Goal: Information Seeking & Learning: Learn about a topic

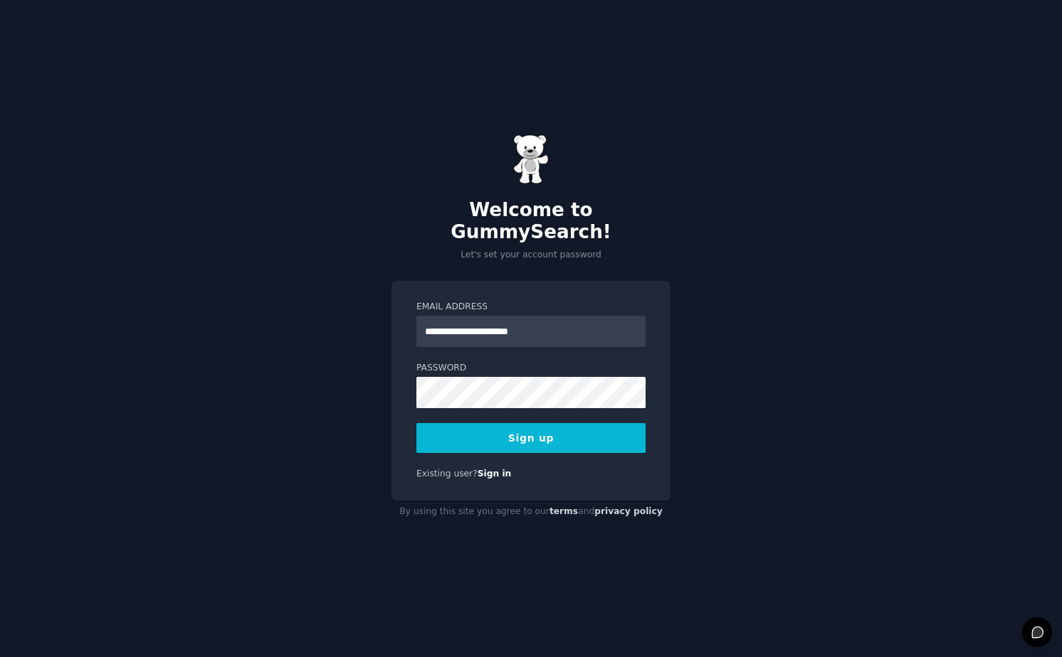
type input "**********"
click at [0, 657] on com-1password-button at bounding box center [0, 657] width 0 height 0
click at [500, 438] on button "Sign up" at bounding box center [530, 438] width 229 height 30
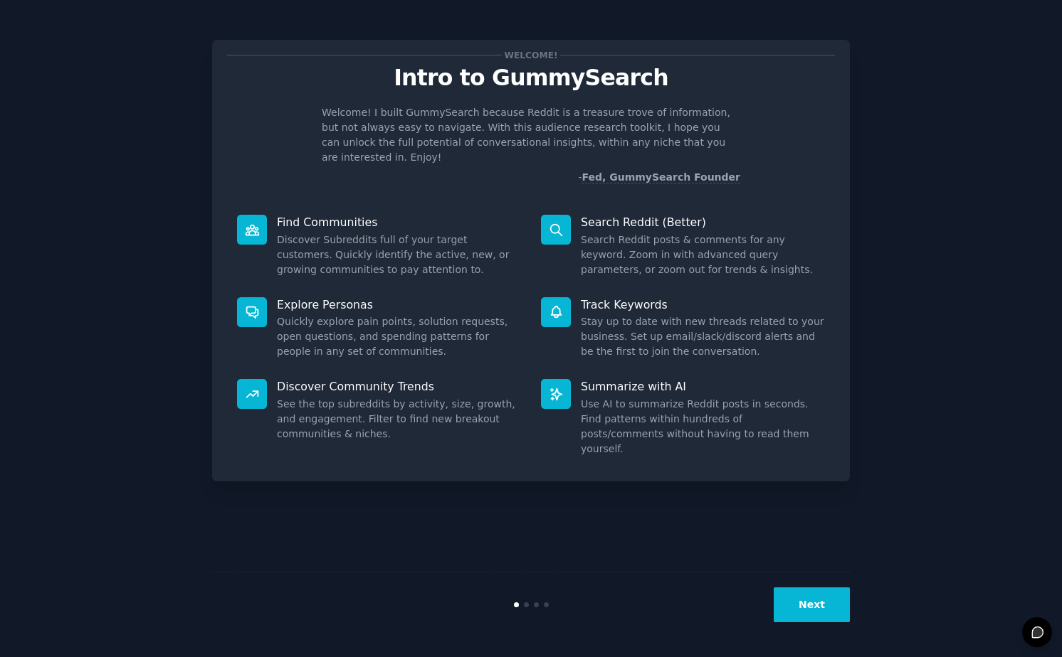
click at [822, 605] on button "Next" at bounding box center [811, 605] width 76 height 35
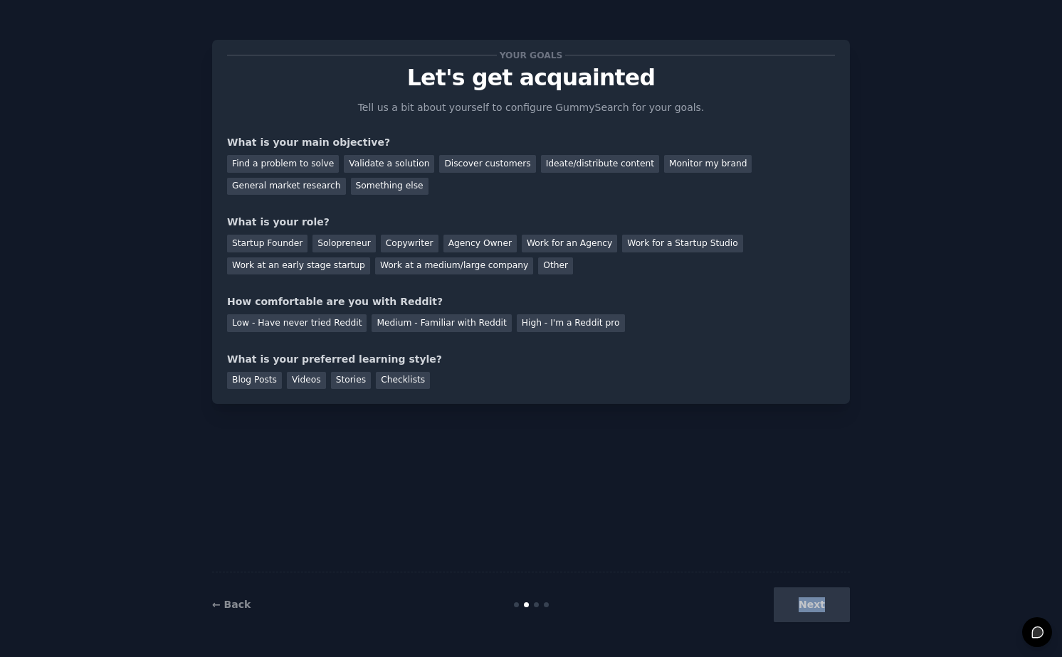
click at [820, 605] on div "Next" at bounding box center [743, 605] width 213 height 35
click at [320, 187] on div "General market research" at bounding box center [286, 187] width 119 height 18
click at [572, 246] on div "Work for an Agency" at bounding box center [569, 244] width 95 height 18
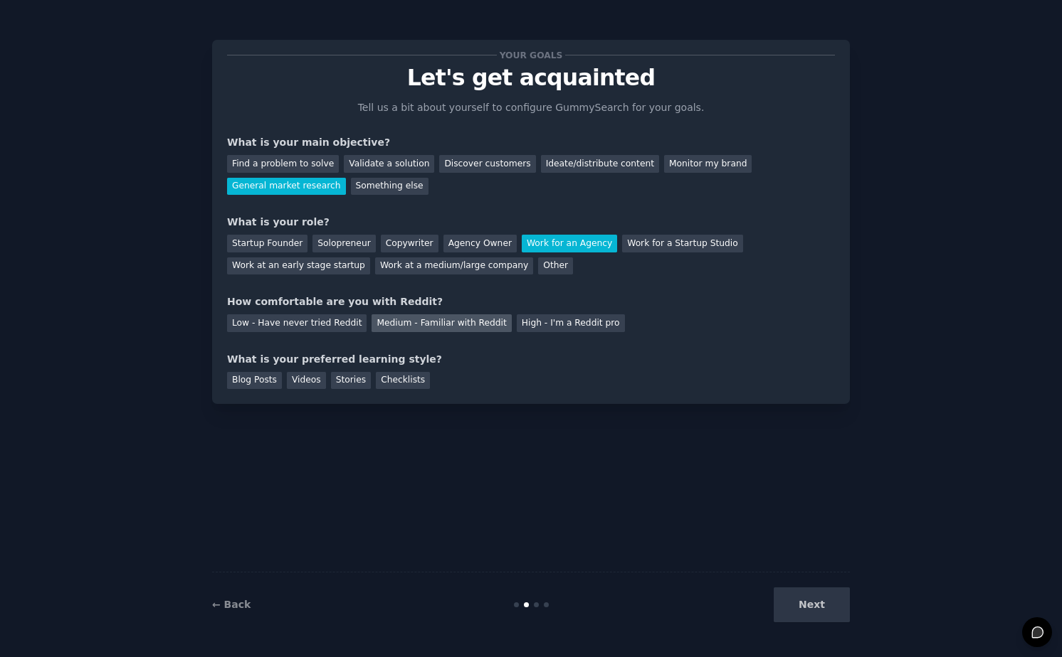
click at [409, 325] on div "Medium - Familiar with Reddit" at bounding box center [440, 324] width 139 height 18
click at [405, 381] on div "Checklists" at bounding box center [403, 381] width 54 height 18
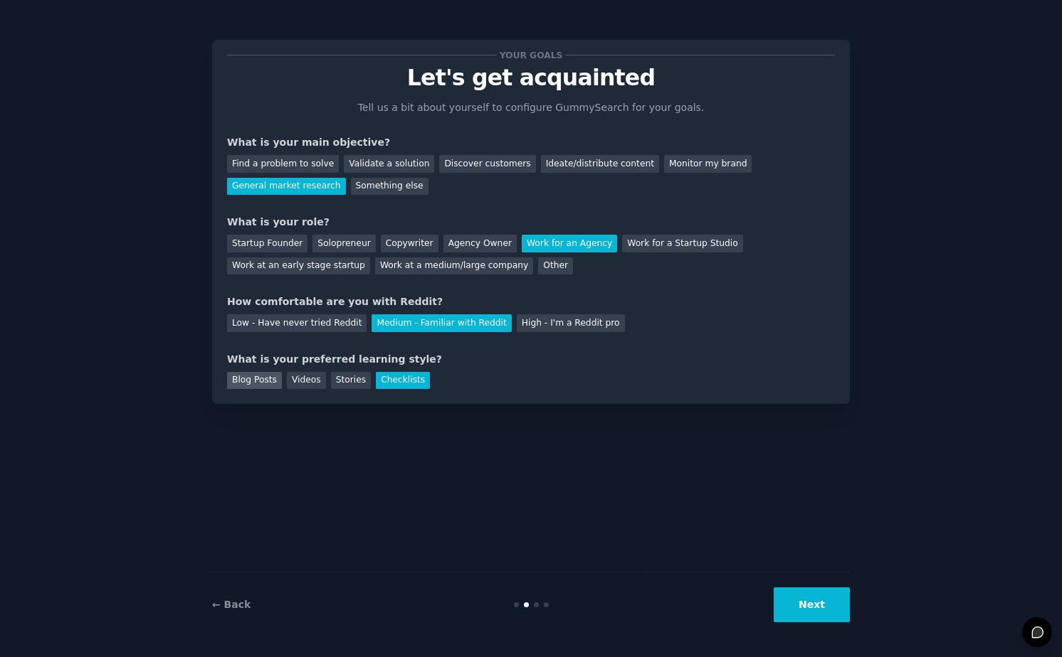
click at [255, 384] on div "Blog Posts" at bounding box center [254, 381] width 55 height 18
click at [803, 595] on button "Next" at bounding box center [811, 605] width 76 height 35
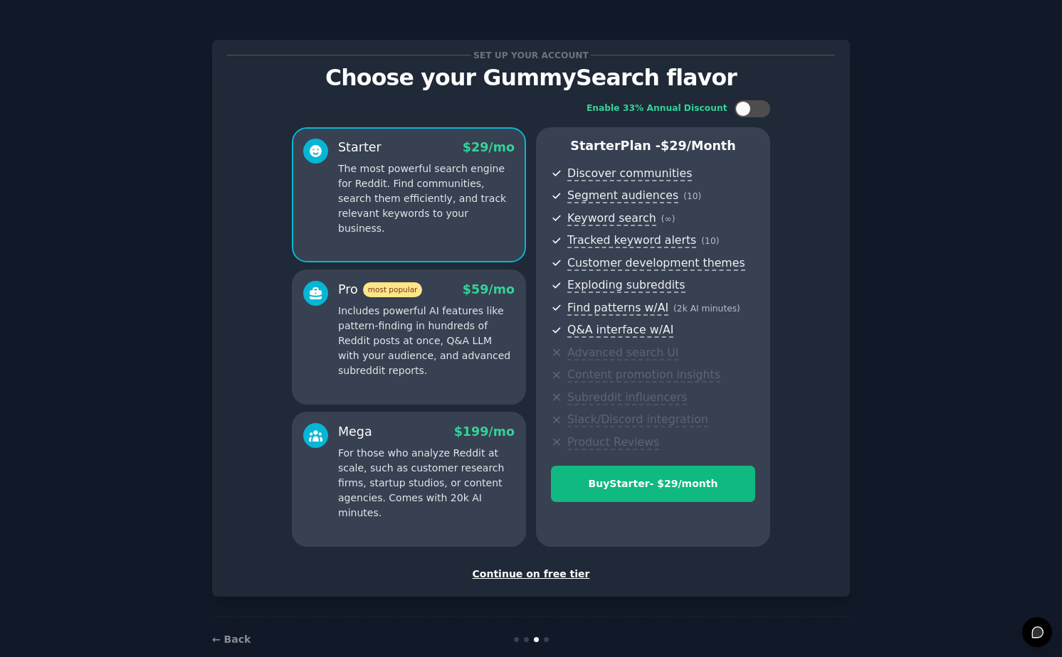
click at [533, 563] on div "Set up your account Choose your GummySearch flavor Enable 33% Annual Discount S…" at bounding box center [531, 318] width 608 height 527
click at [539, 573] on div "Continue on free tier" at bounding box center [531, 574] width 608 height 15
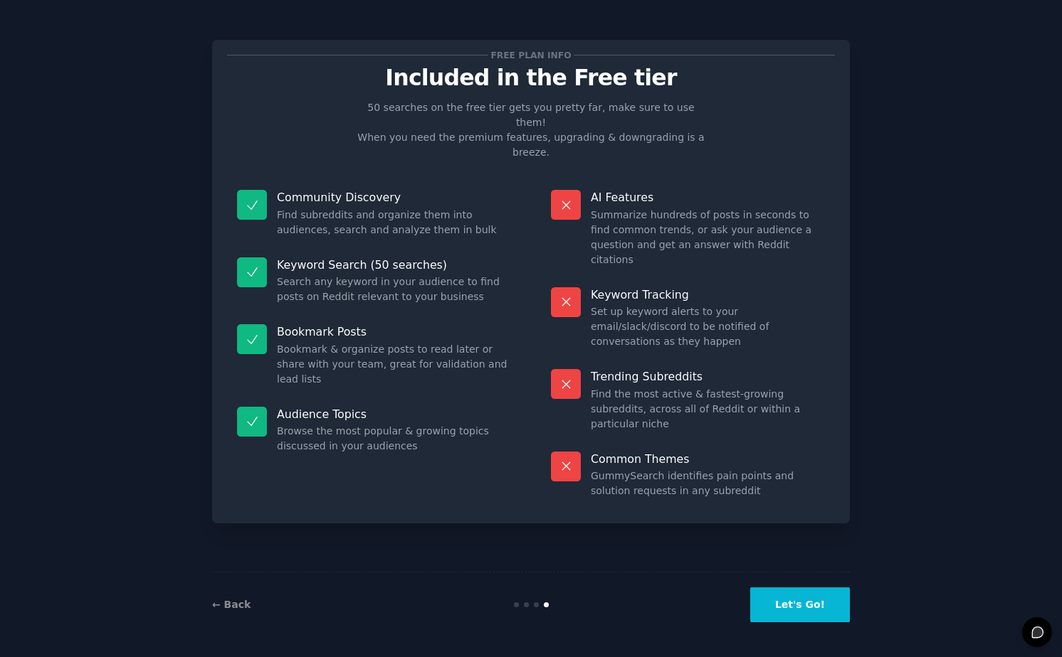
click at [803, 593] on button "Let's Go!" at bounding box center [800, 605] width 100 height 35
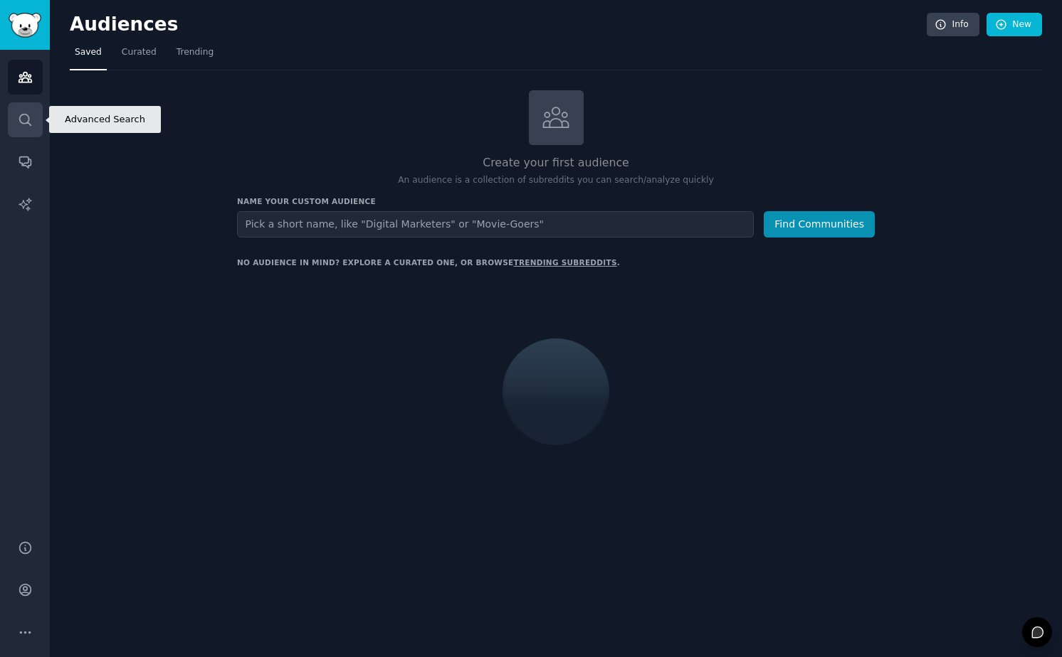
click at [33, 121] on link "Search" at bounding box center [25, 119] width 35 height 35
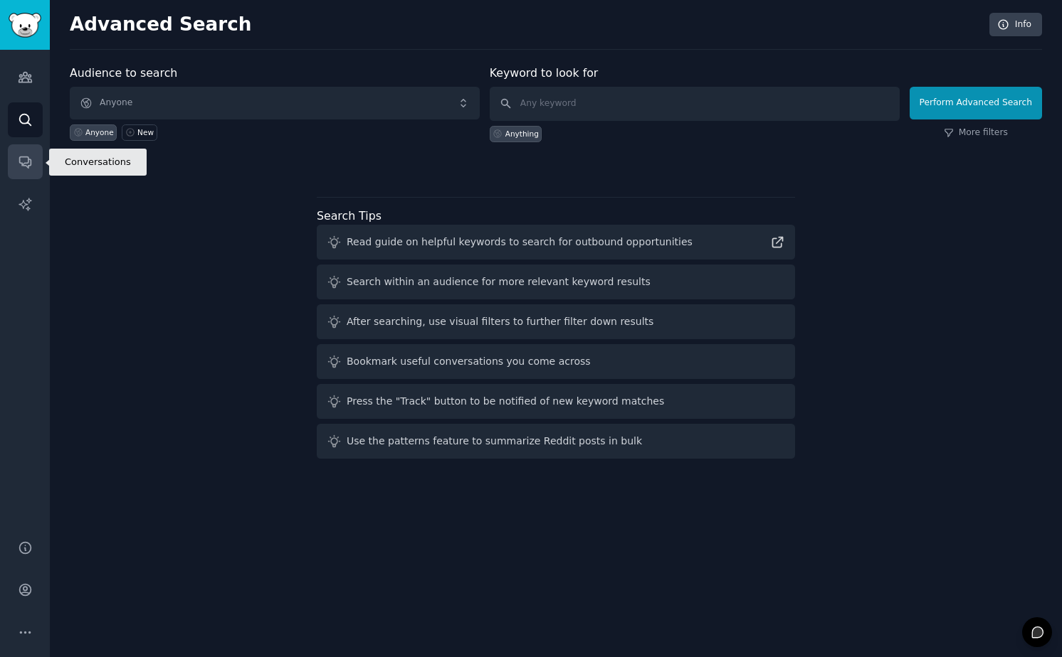
click at [25, 148] on link "Conversations" at bounding box center [25, 161] width 35 height 35
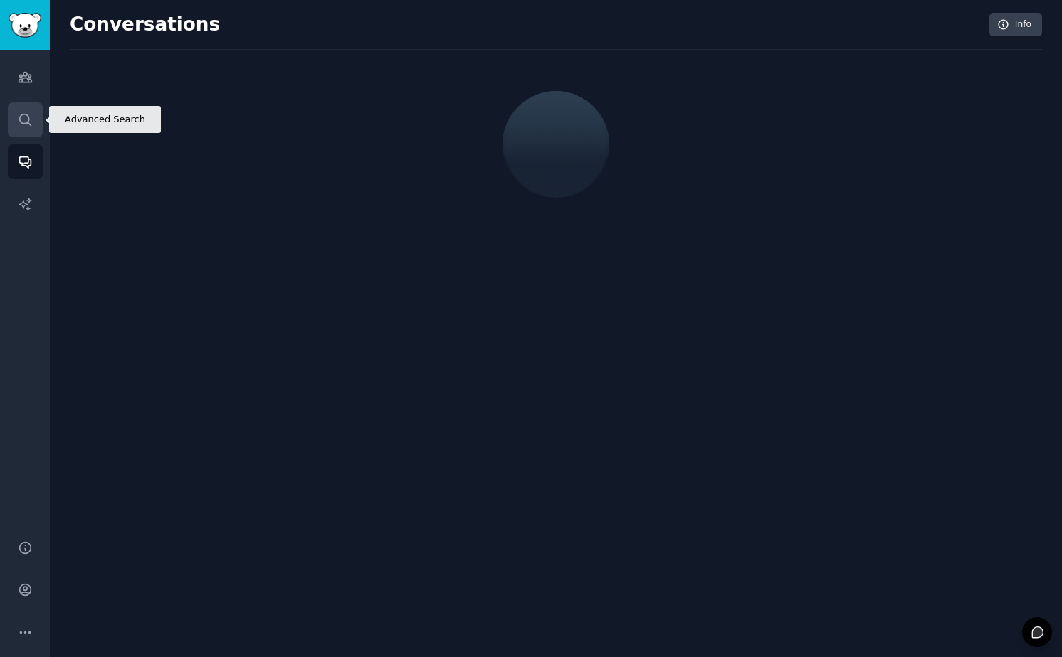
click at [29, 125] on icon "Sidebar" at bounding box center [24, 119] width 11 height 11
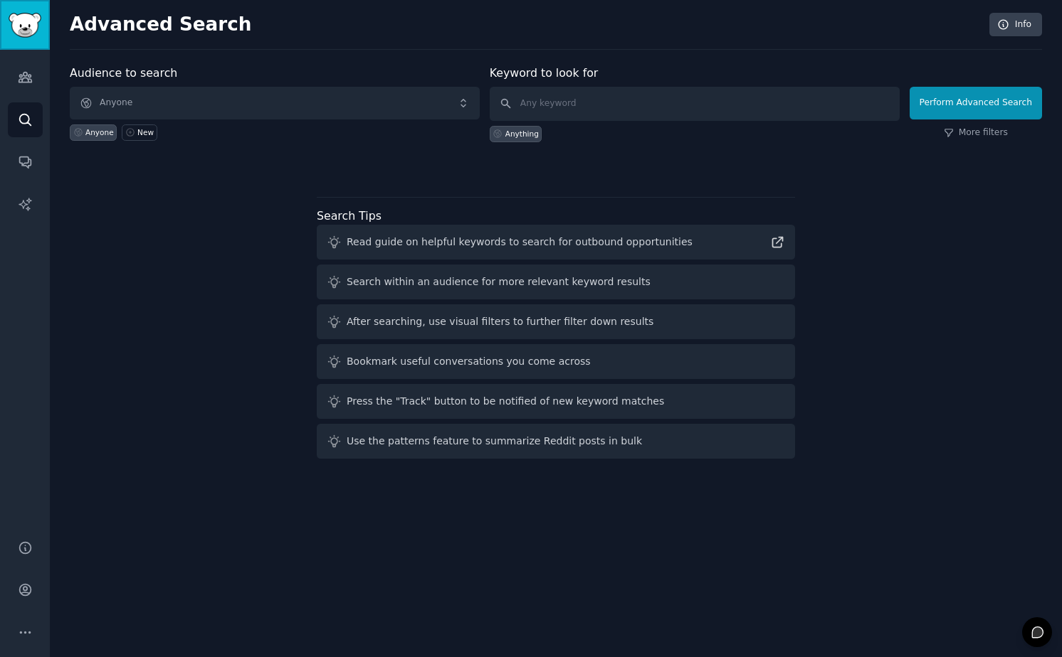
click at [23, 21] on img "Sidebar" at bounding box center [25, 25] width 33 height 25
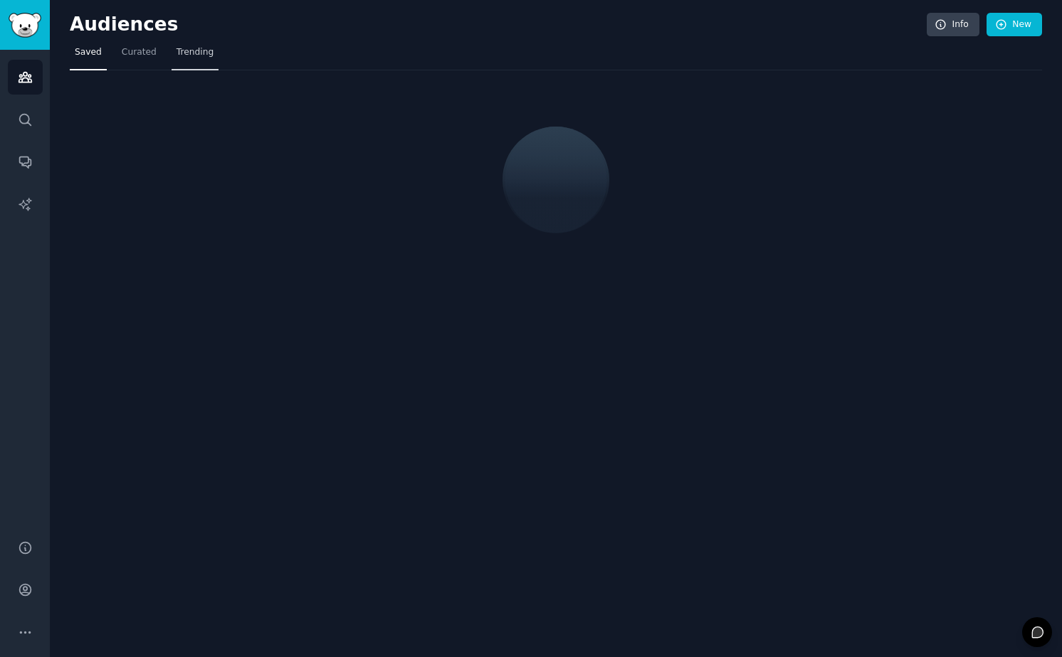
click at [193, 57] on span "Trending" at bounding box center [194, 52] width 37 height 13
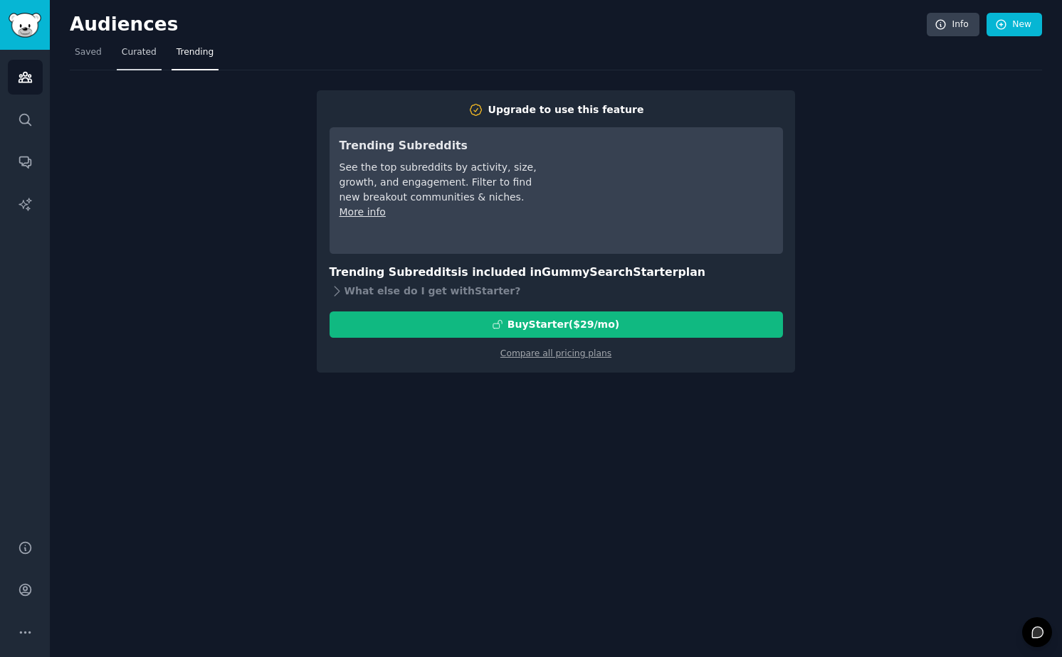
click at [143, 52] on span "Curated" at bounding box center [139, 52] width 35 height 13
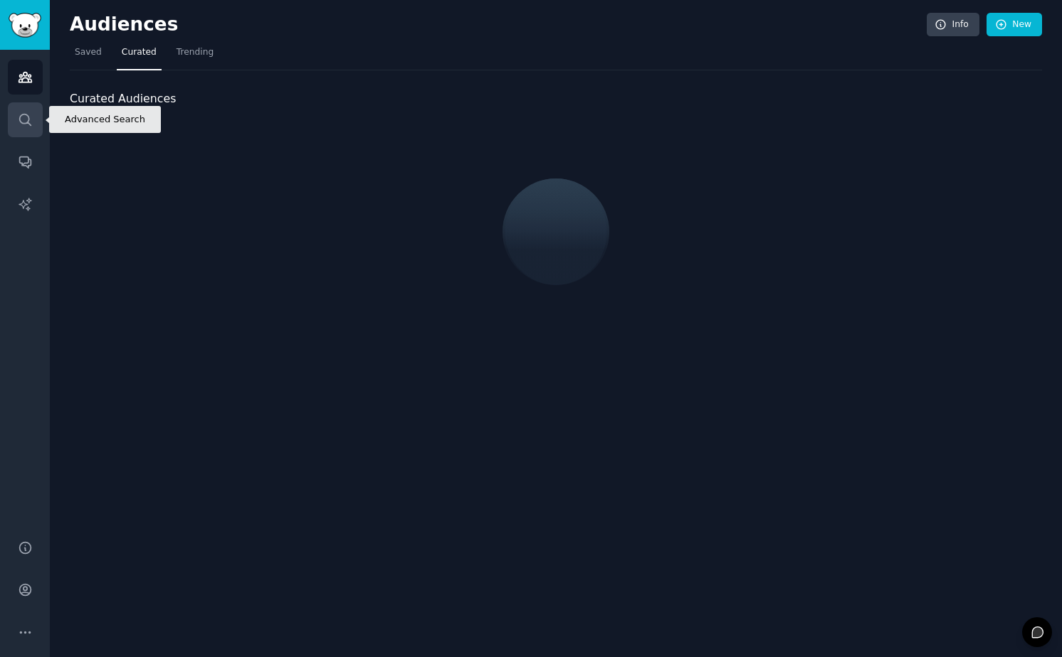
click at [28, 116] on icon "Sidebar" at bounding box center [25, 119] width 15 height 15
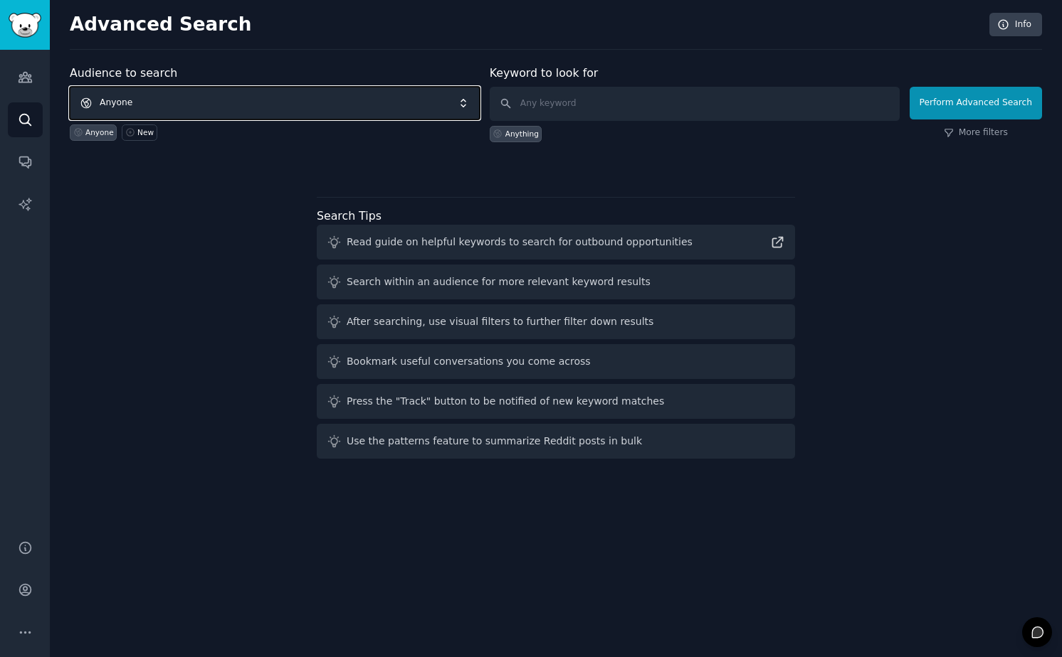
click at [377, 112] on span "Anyone" at bounding box center [275, 103] width 410 height 33
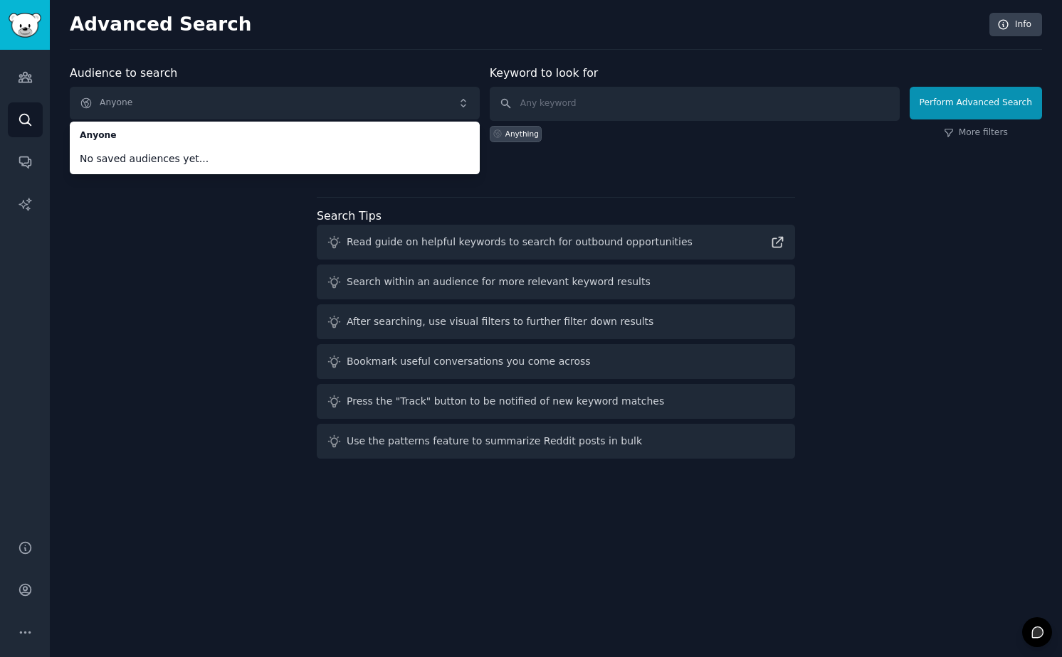
click at [237, 277] on div "Audience to search Anyone Anyone No saved audiences yet... Anyone New Keyword t…" at bounding box center [556, 265] width 972 height 400
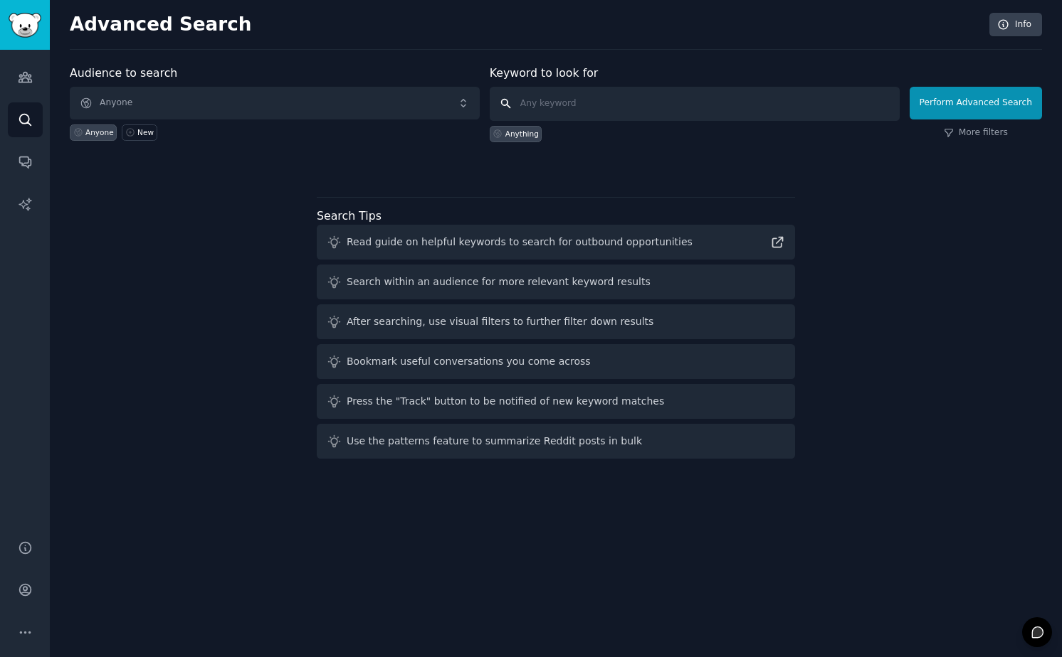
click at [575, 115] on input "text" at bounding box center [695, 104] width 410 height 34
click at [962, 127] on link "More filters" at bounding box center [976, 133] width 64 height 13
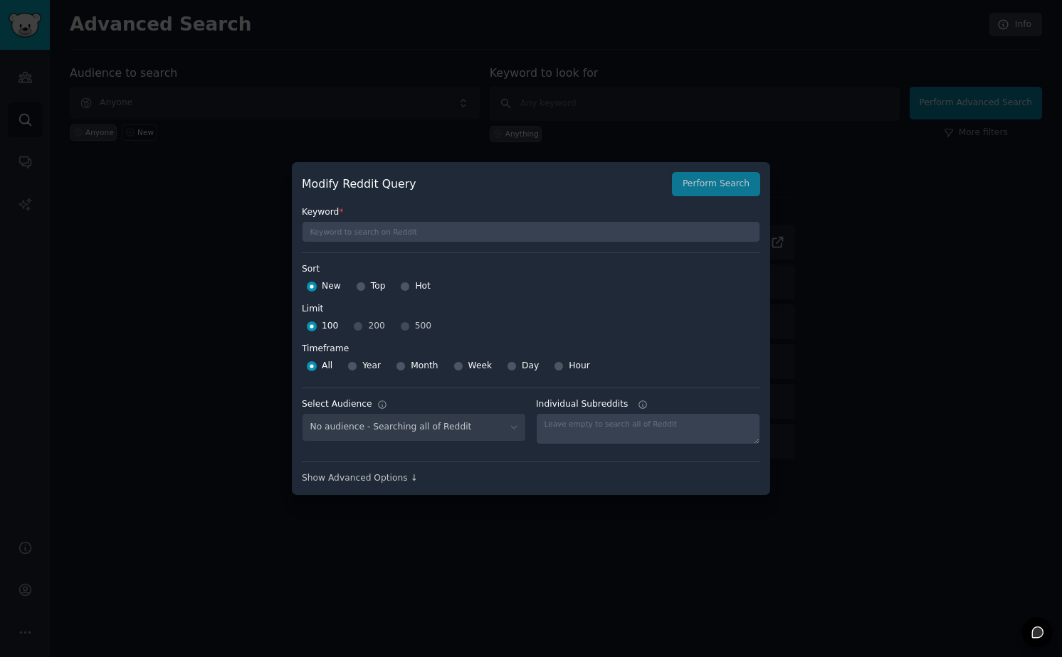
click at [874, 346] on div at bounding box center [531, 328] width 1062 height 657
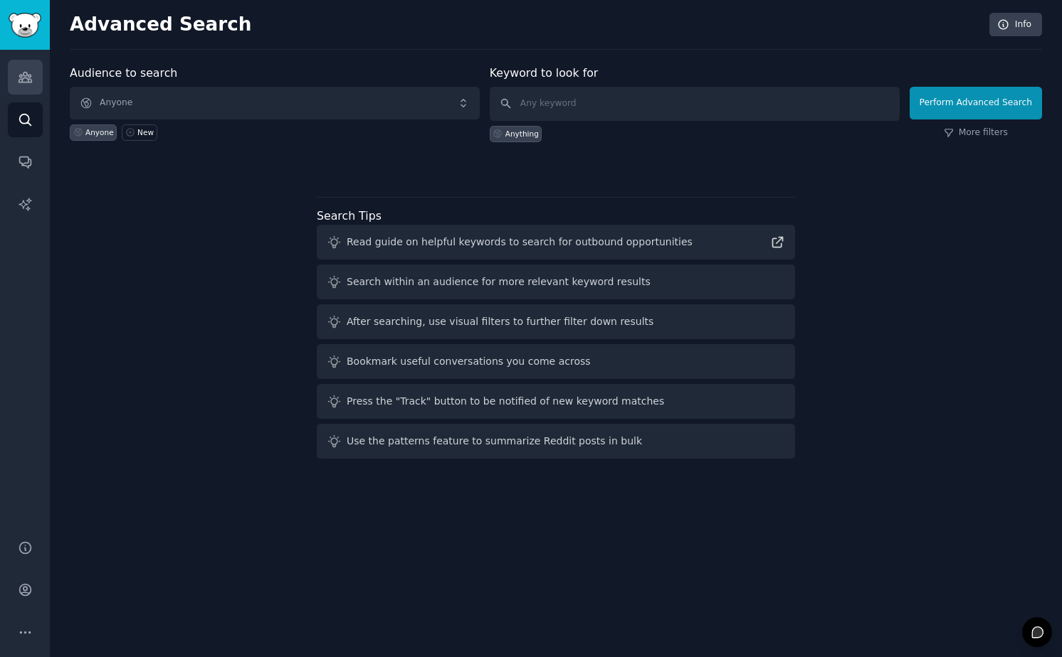
click at [23, 81] on icon "Sidebar" at bounding box center [25, 77] width 15 height 15
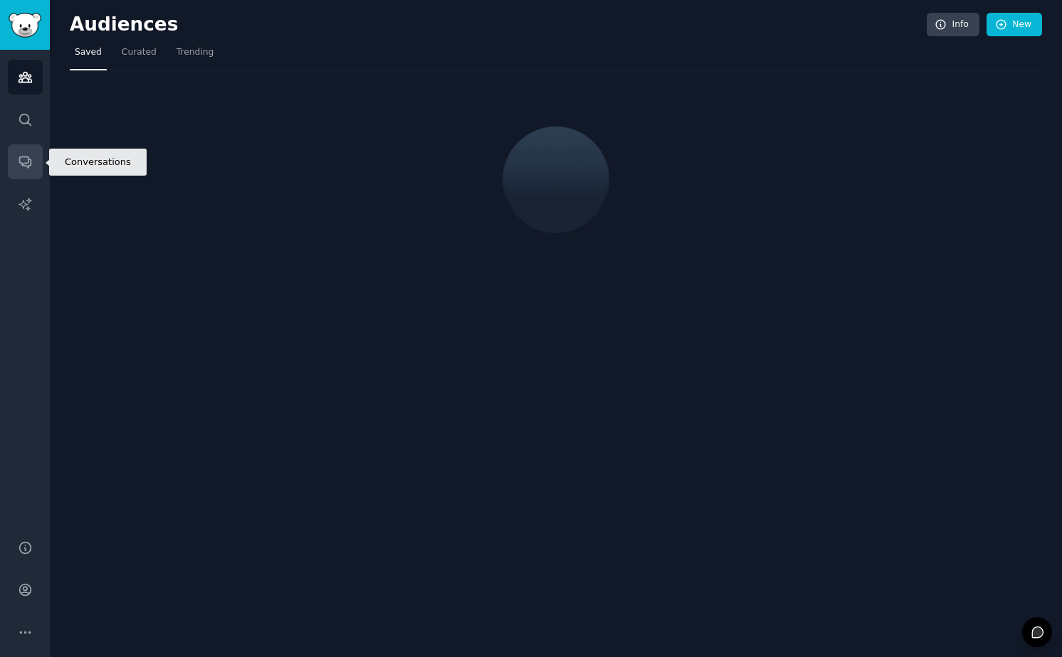
click at [31, 177] on link "Conversations" at bounding box center [25, 161] width 35 height 35
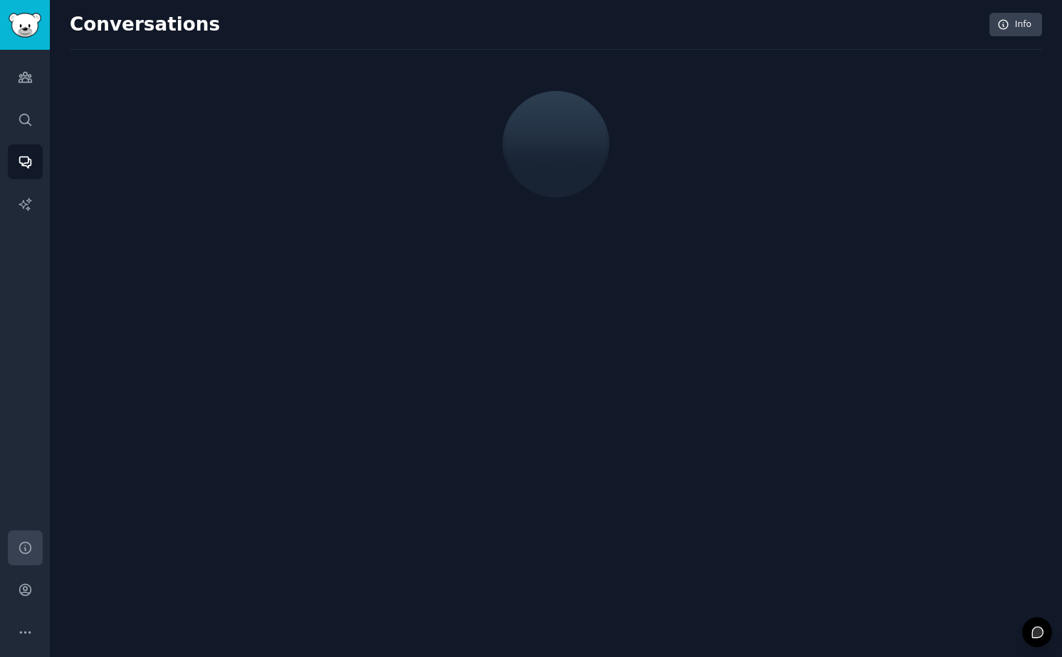
click at [28, 538] on link "Help" at bounding box center [25, 548] width 35 height 35
click at [26, 71] on icon "Sidebar" at bounding box center [25, 77] width 15 height 15
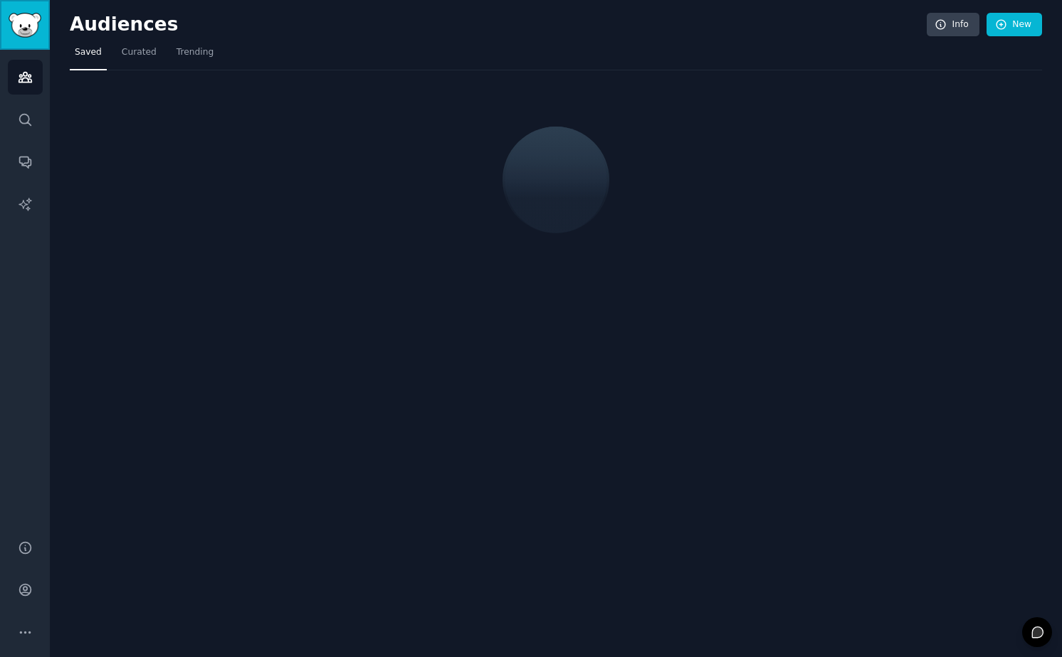
click at [26, 13] on img "Sidebar" at bounding box center [25, 25] width 33 height 25
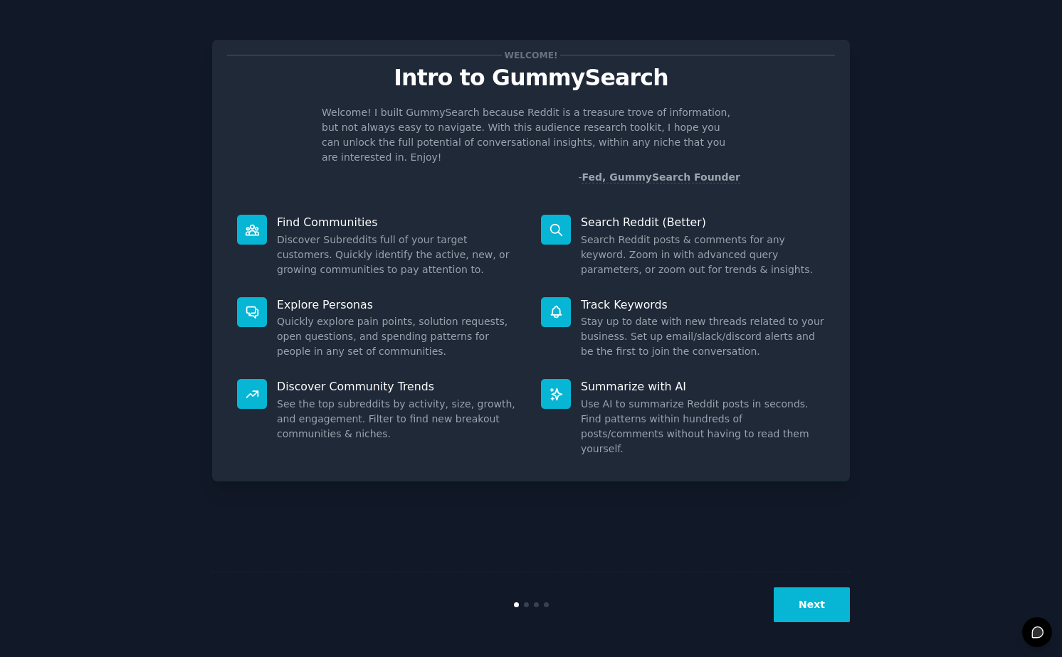
click at [826, 609] on button "Next" at bounding box center [811, 605] width 76 height 35
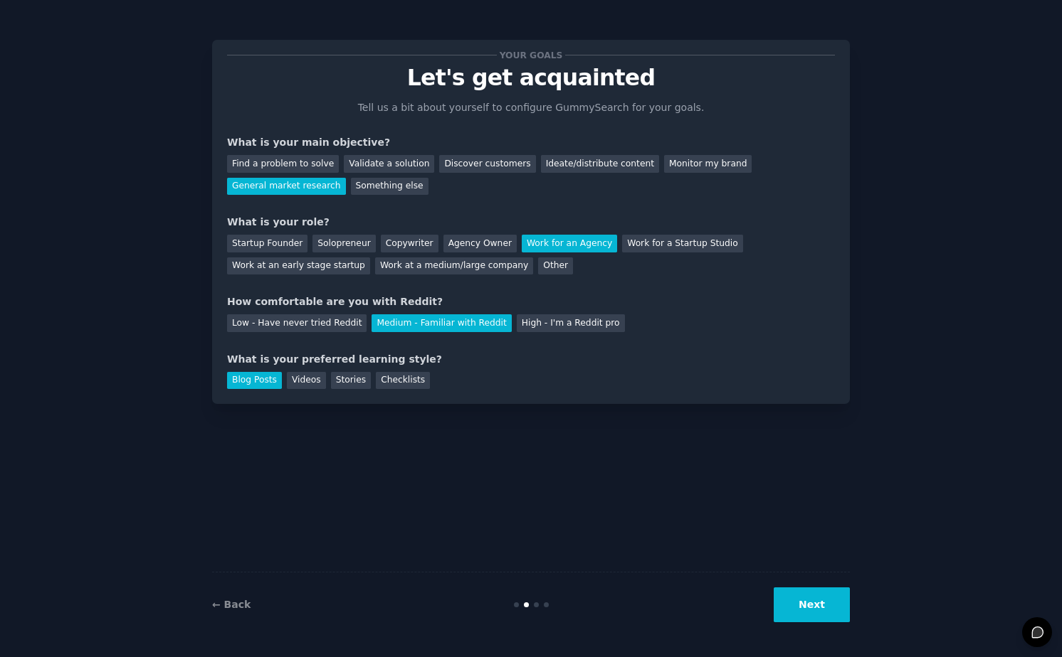
click at [826, 609] on button "Next" at bounding box center [811, 605] width 76 height 35
click at [826, 609] on div "Next" at bounding box center [743, 605] width 213 height 35
click at [889, 519] on div "Your goals Let's get acquainted Tell us a bit about yourself to configure Gummy…" at bounding box center [531, 329] width 1022 height 618
click at [751, 542] on div "Your goals Let's get acquainted Tell us a bit about yourself to configure Gummy…" at bounding box center [531, 329] width 638 height 618
click at [826, 615] on div "Next" at bounding box center [743, 605] width 213 height 35
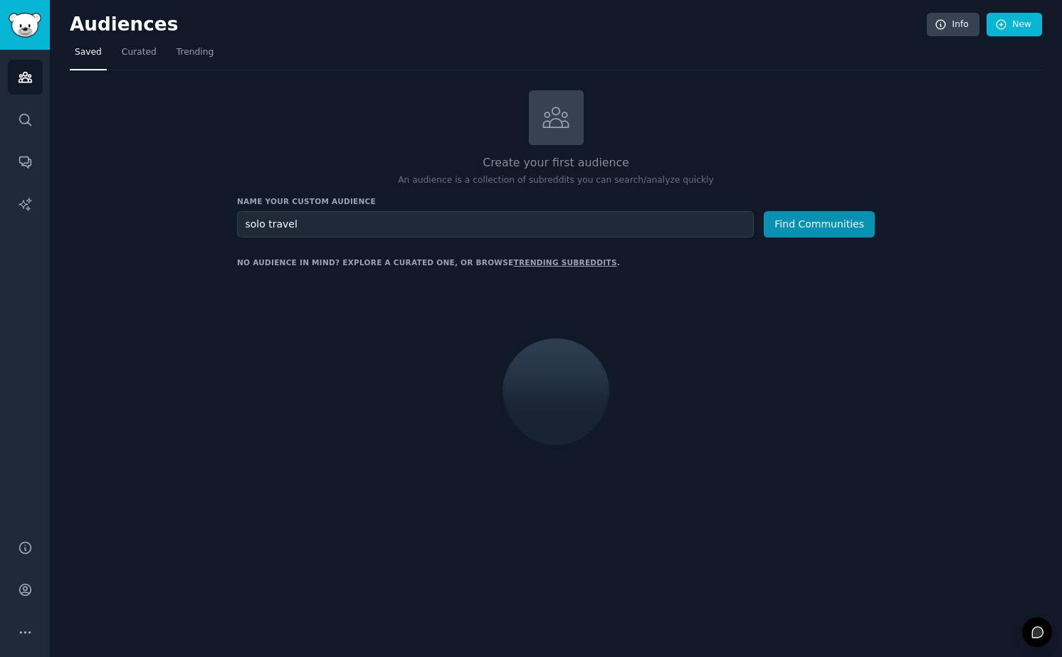
type input "solo travel"
click at [763, 211] on button "Find Communities" at bounding box center [818, 224] width 111 height 26
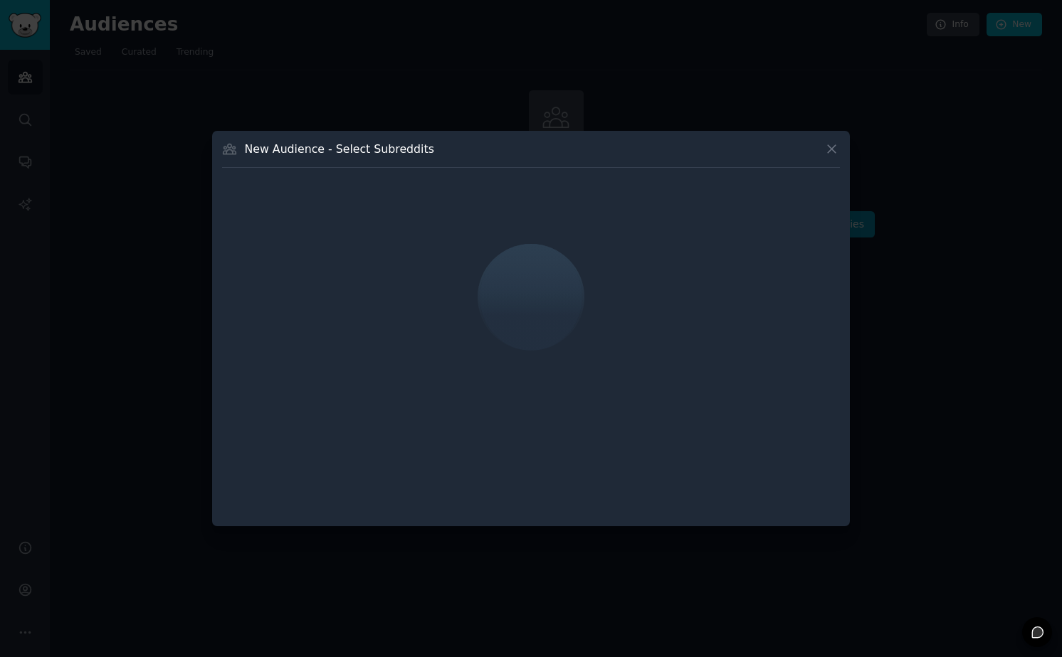
click at [827, 150] on icon at bounding box center [831, 149] width 15 height 15
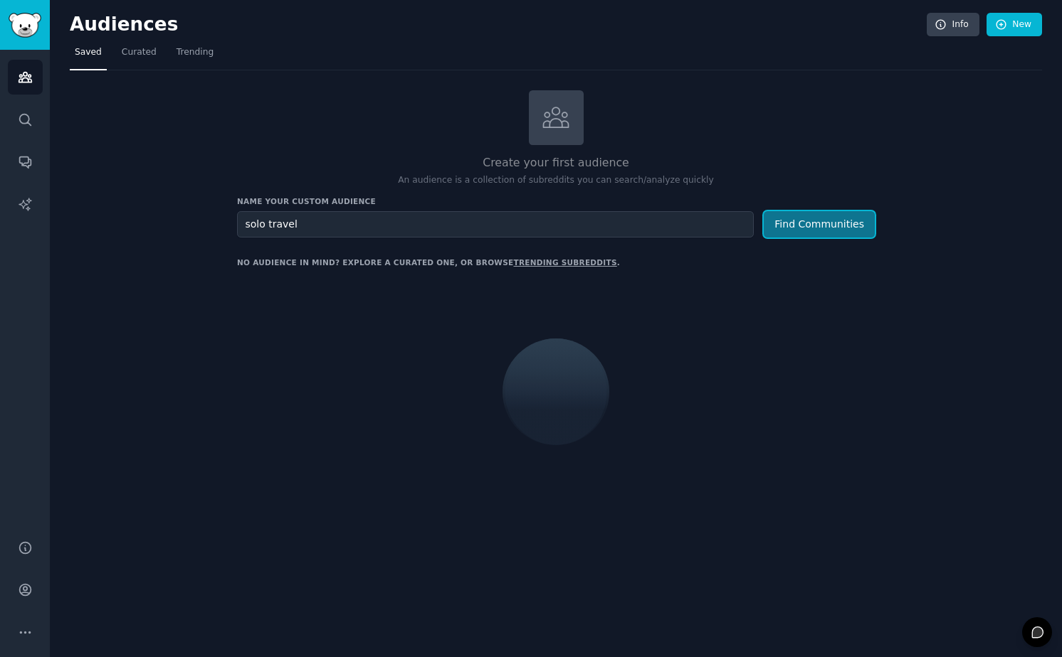
click at [778, 225] on button "Find Communities" at bounding box center [818, 224] width 111 height 26
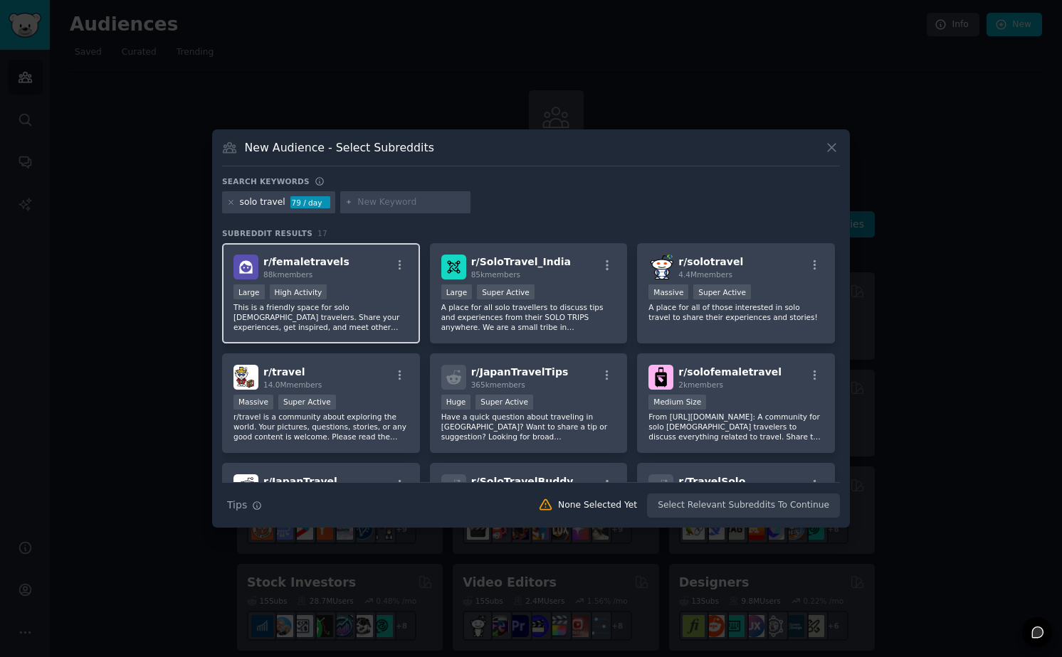
click at [349, 307] on p "This is a friendly space for solo [DEMOGRAPHIC_DATA] travelers. Share your expe…" at bounding box center [320, 317] width 175 height 30
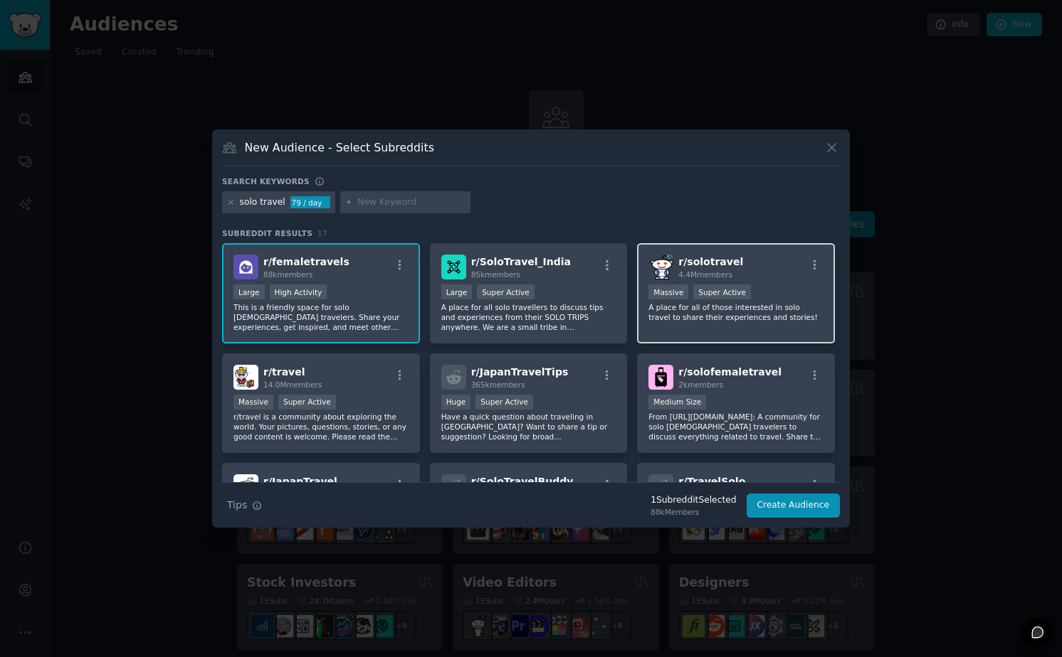
click at [756, 295] on div ">= 95th percentile for submissions / day Massive Super Active" at bounding box center [735, 294] width 175 height 18
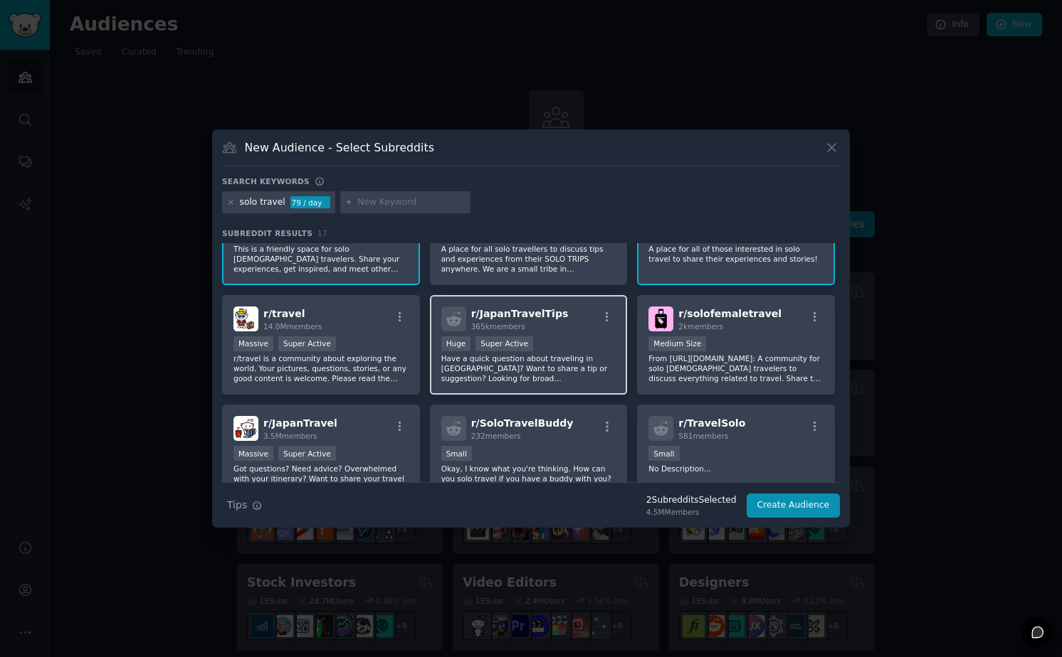
scroll to position [59, 0]
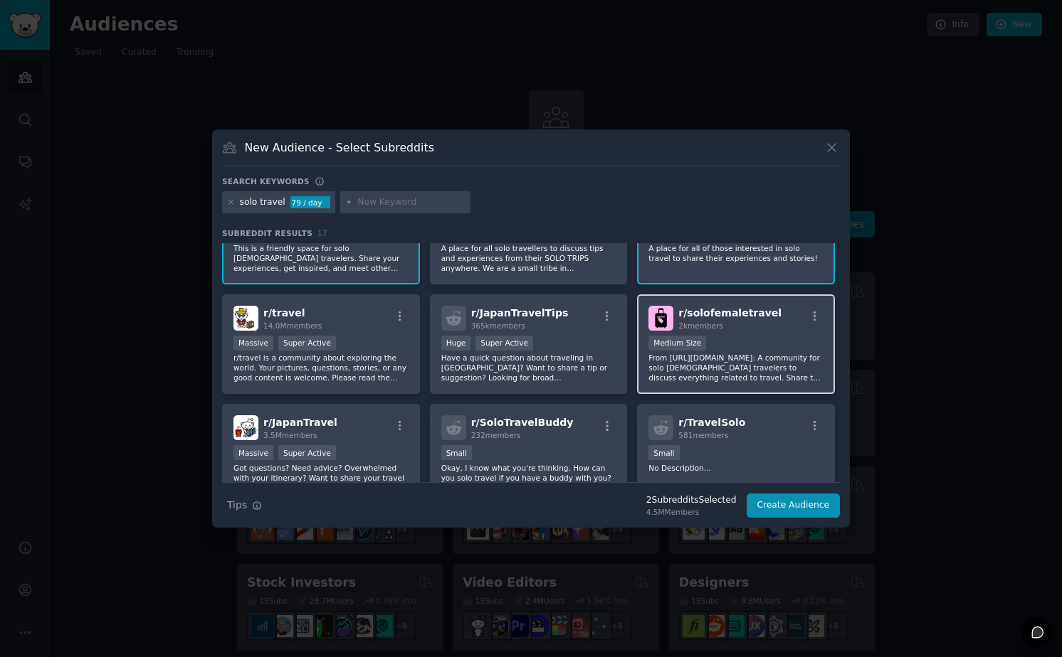
click at [740, 329] on div "2k members" at bounding box center [729, 326] width 103 height 10
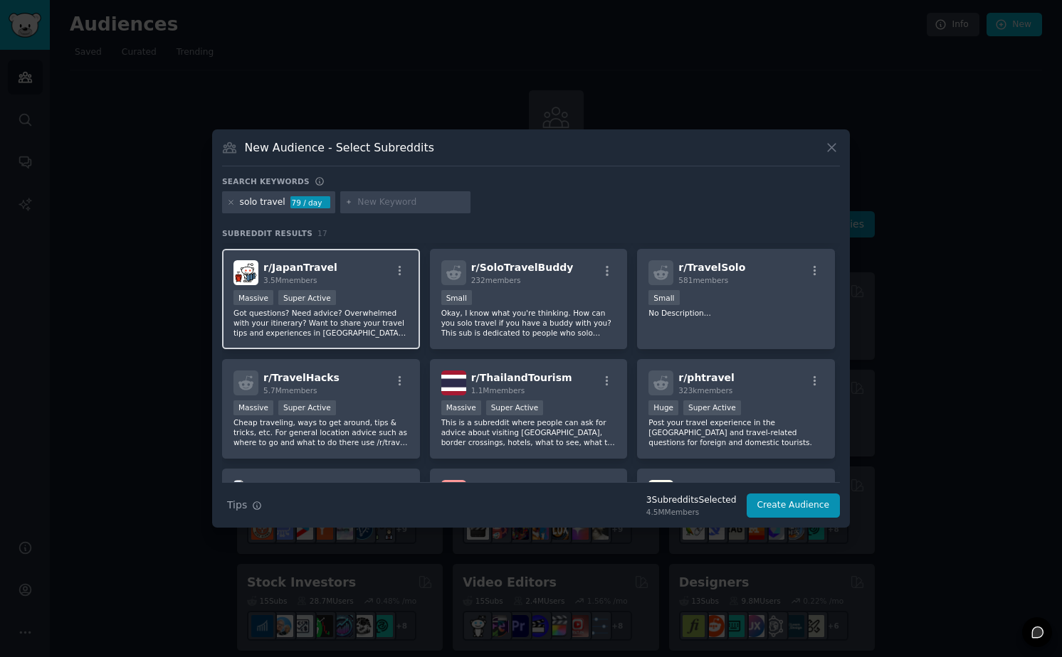
scroll to position [0, 0]
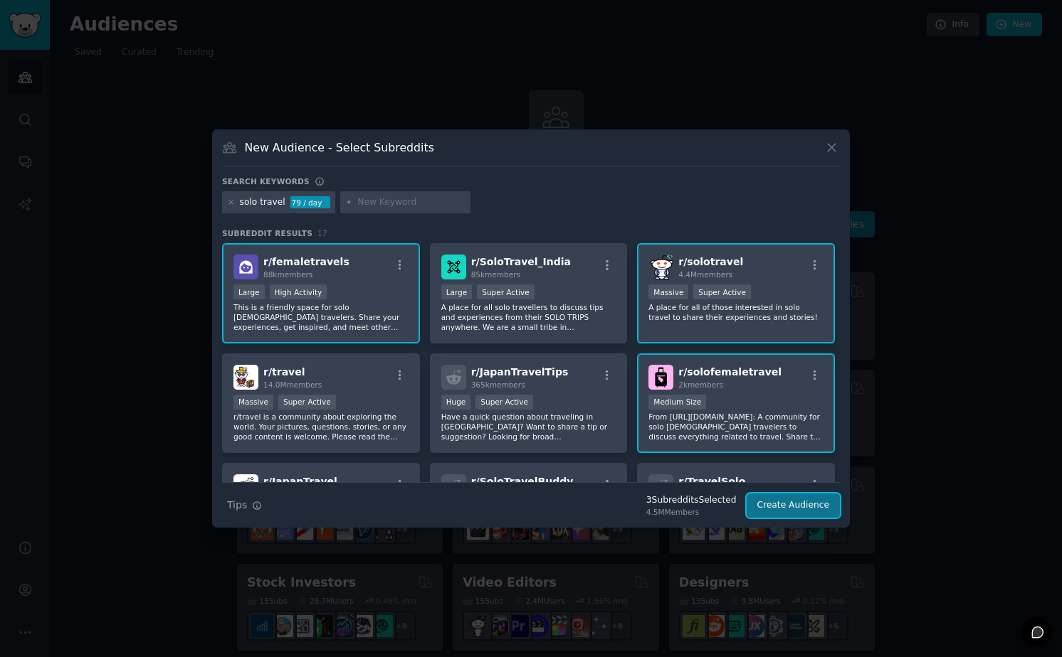
click at [805, 510] on button "Create Audience" at bounding box center [793, 506] width 94 height 24
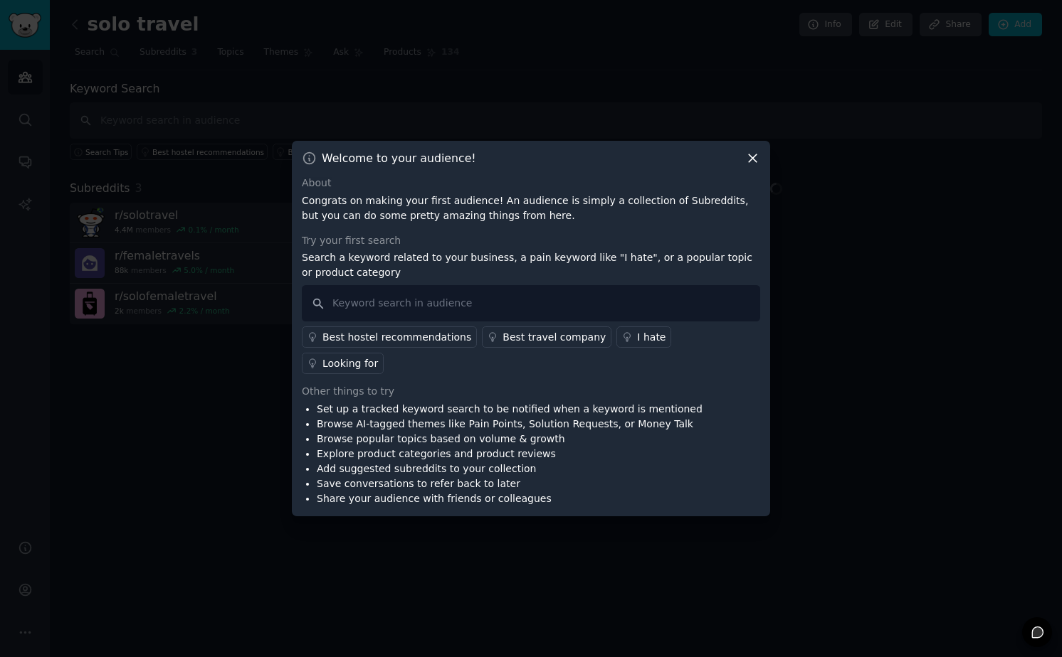
click at [378, 356] on div "Looking for" at bounding box center [350, 363] width 56 height 15
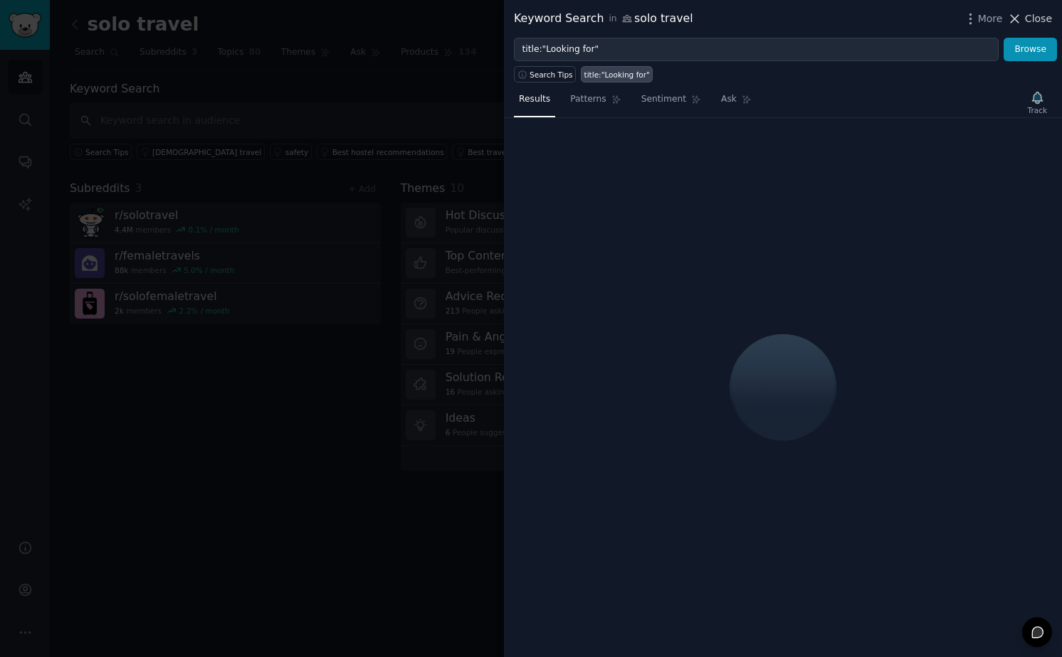
click at [1031, 19] on span "Close" at bounding box center [1038, 18] width 27 height 15
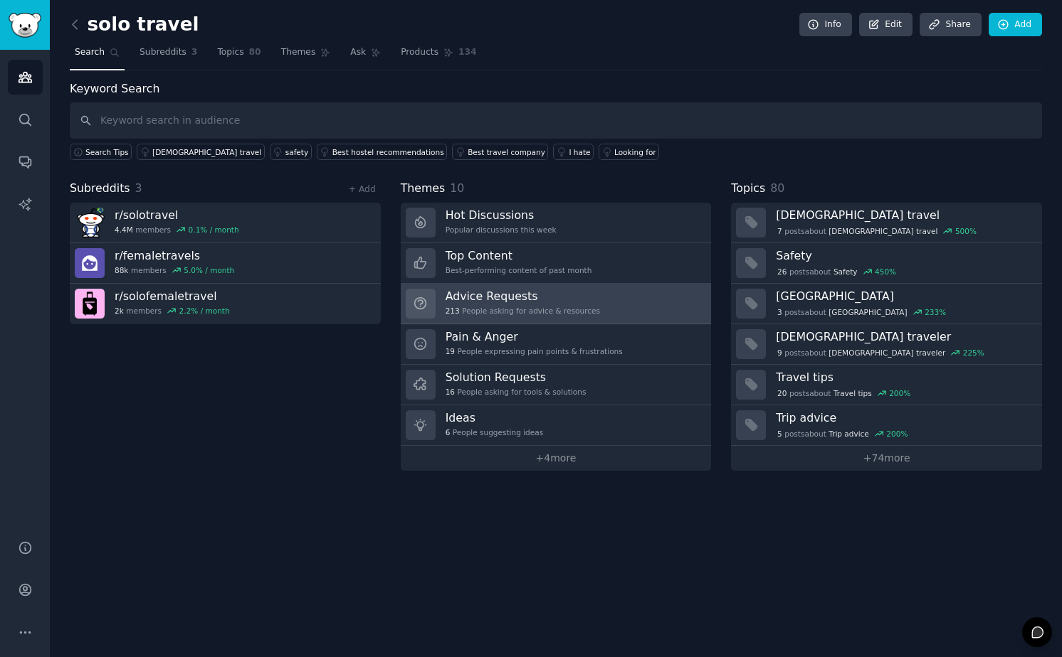
click at [527, 301] on h3 "Advice Requests" at bounding box center [522, 296] width 154 height 15
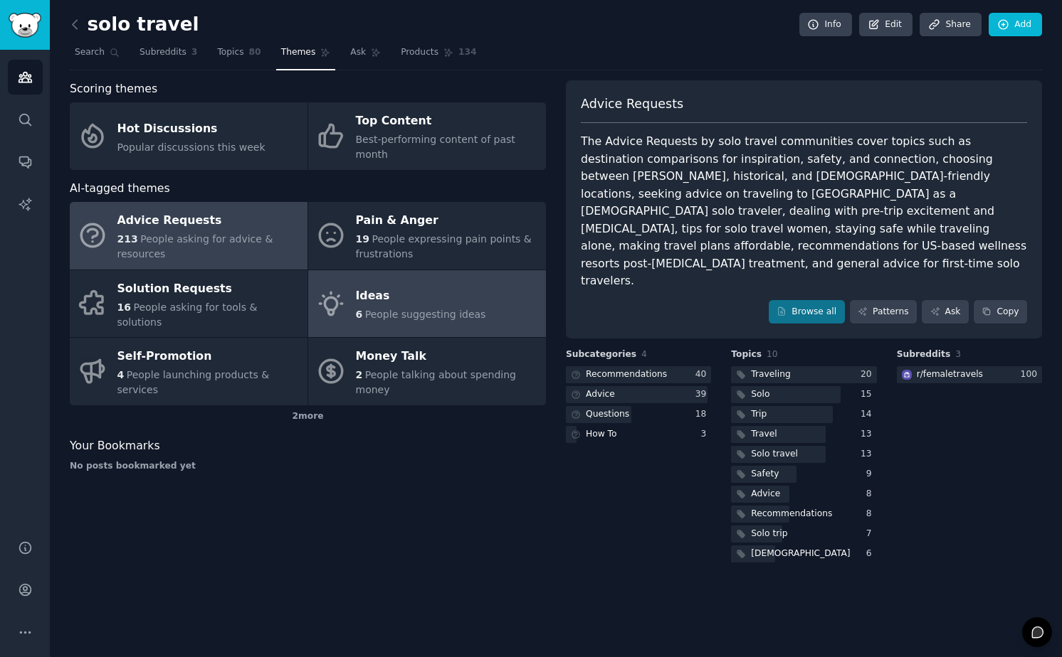
click at [392, 309] on span "People suggesting ideas" at bounding box center [425, 314] width 121 height 11
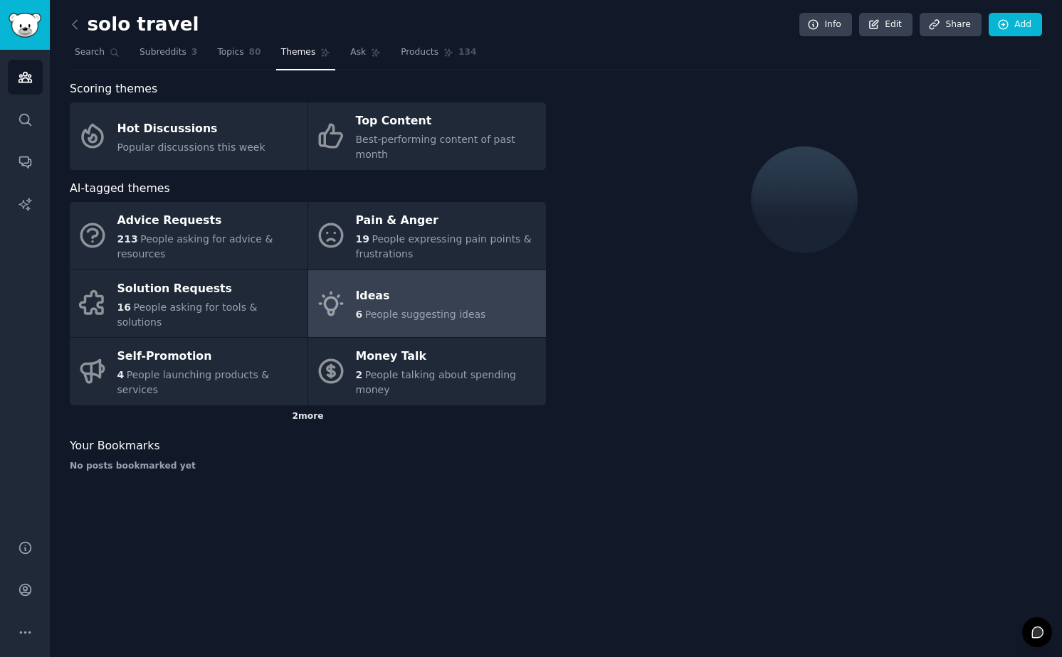
click at [309, 406] on div "2 more" at bounding box center [308, 417] width 476 height 23
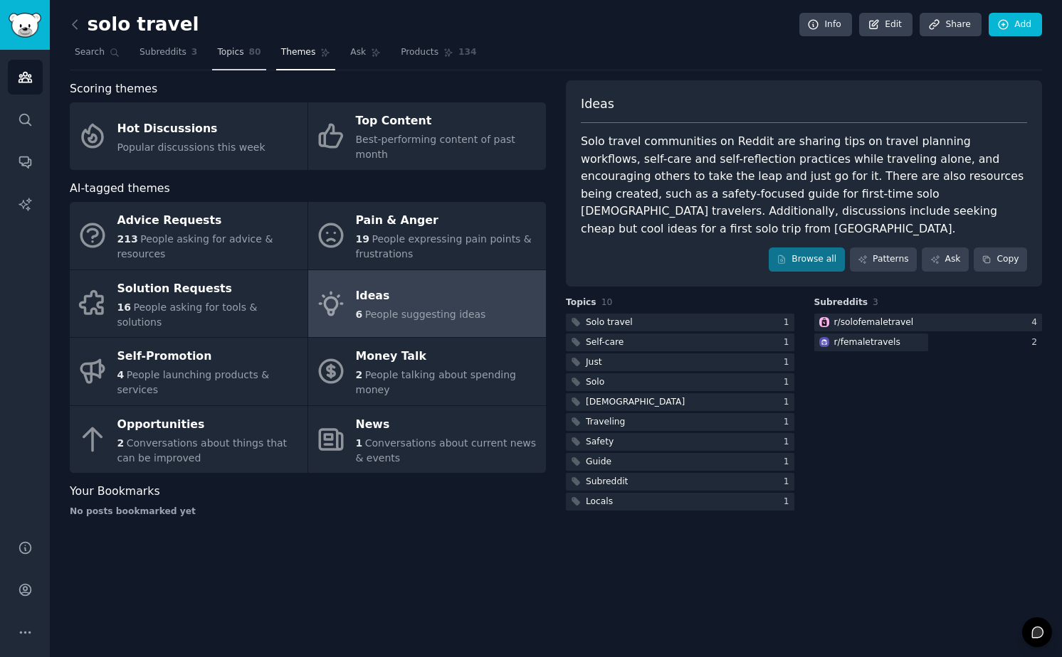
click at [247, 57] on link "Topics 80" at bounding box center [238, 55] width 53 height 29
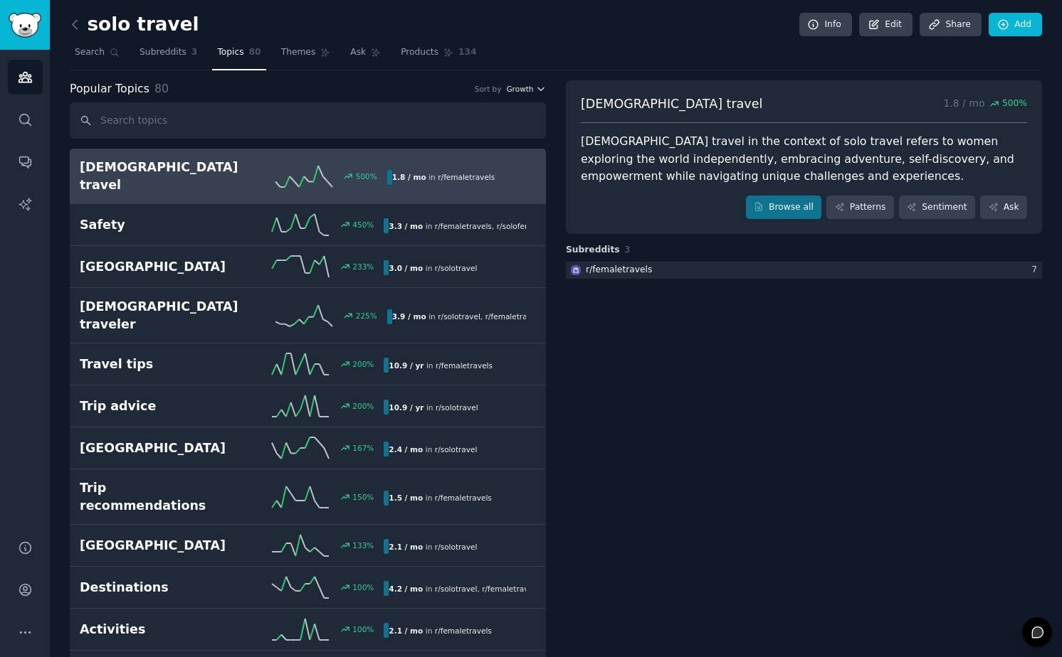
click at [536, 93] on icon "button" at bounding box center [541, 89] width 10 height 10
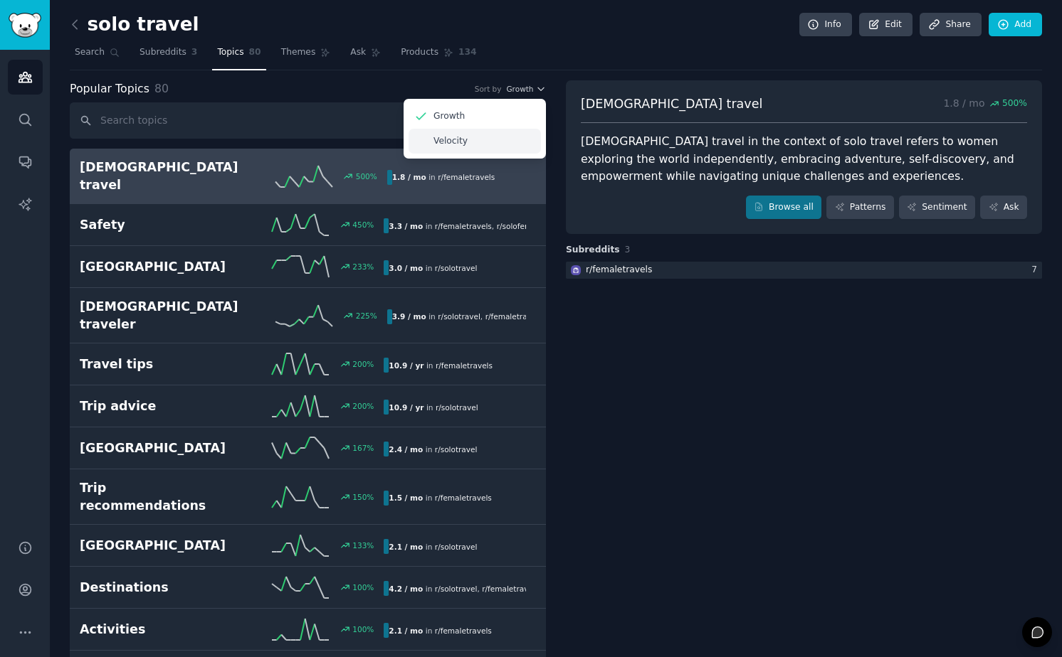
click at [489, 144] on div "Velocity" at bounding box center [474, 141] width 132 height 25
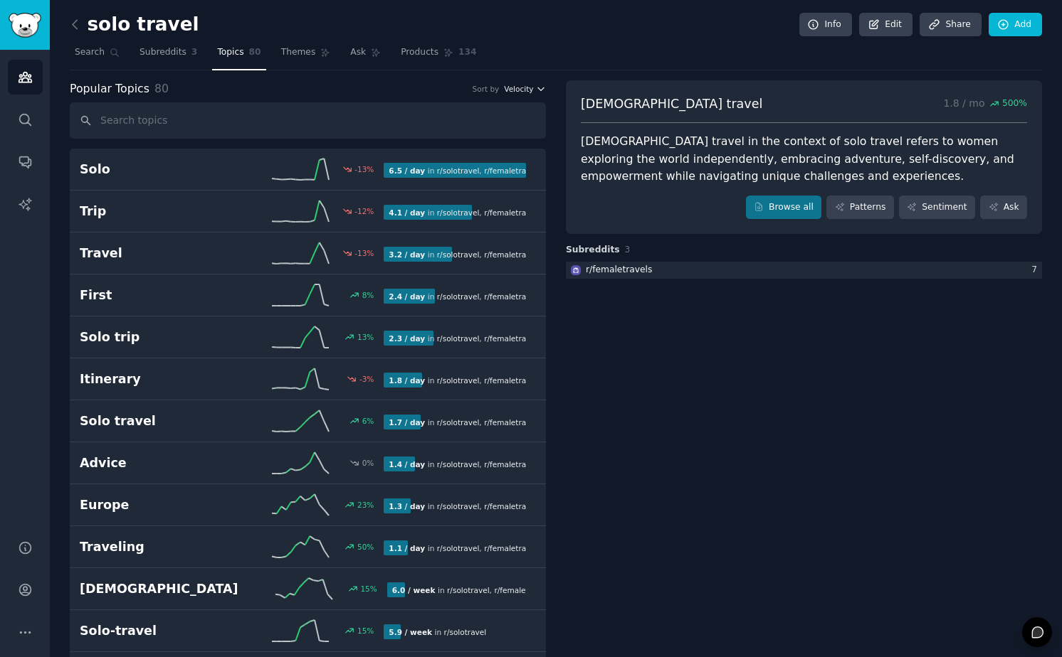
click at [523, 92] on span "Velocity" at bounding box center [518, 89] width 29 height 10
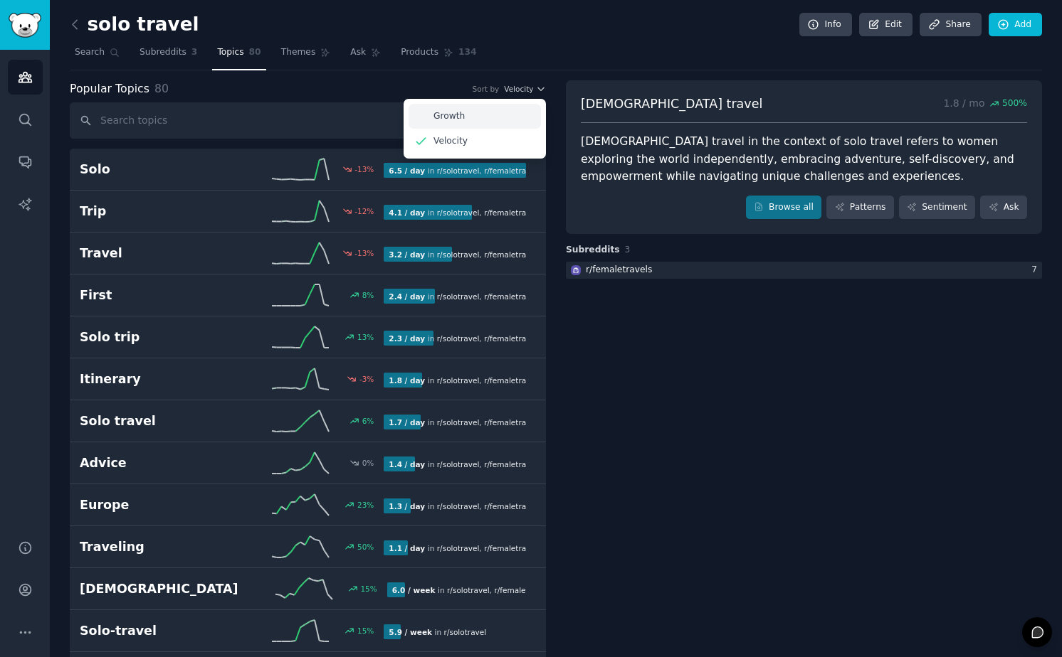
click at [482, 120] on div "Growth" at bounding box center [474, 116] width 132 height 25
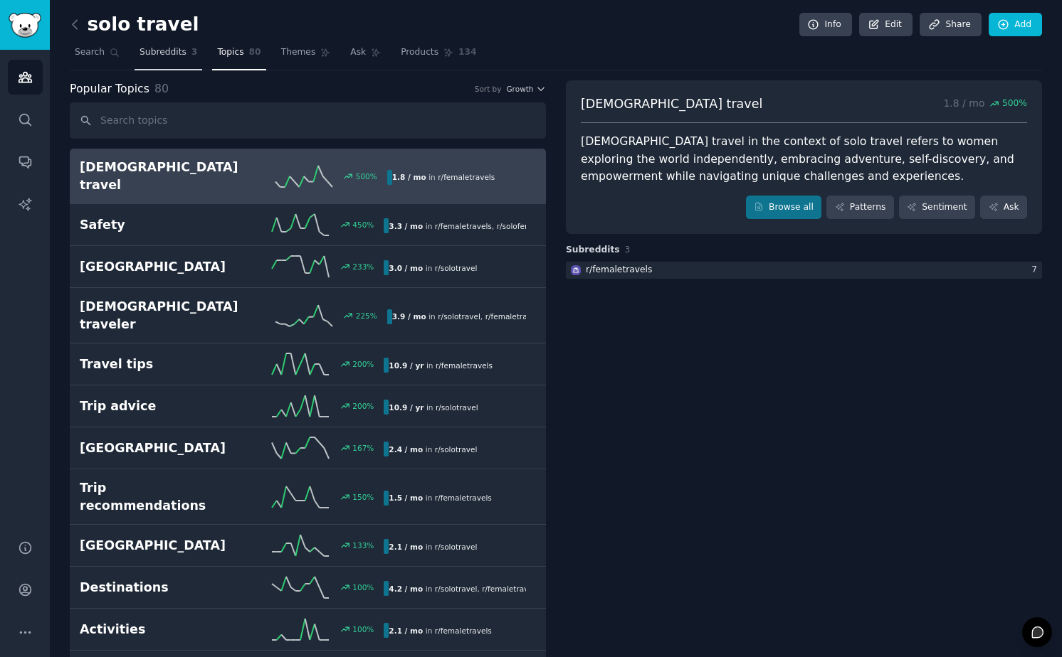
click at [169, 43] on link "Subreddits 3" at bounding box center [168, 55] width 68 height 29
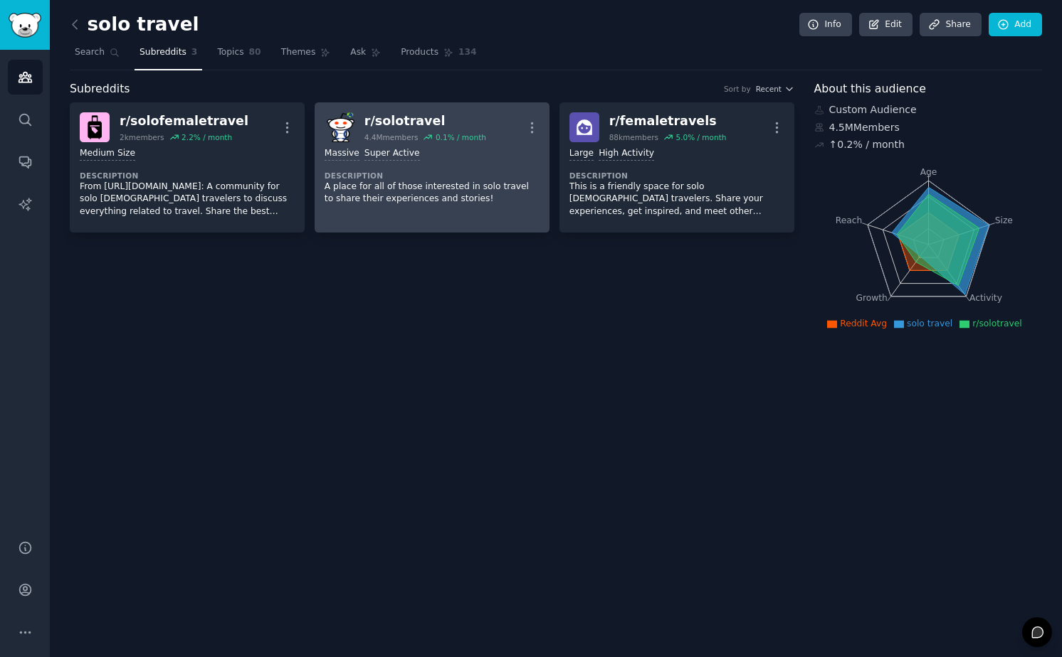
click at [482, 163] on div ">= 95th percentile for submissions / day Massive Super Active Description A pla…" at bounding box center [431, 176] width 215 height 68
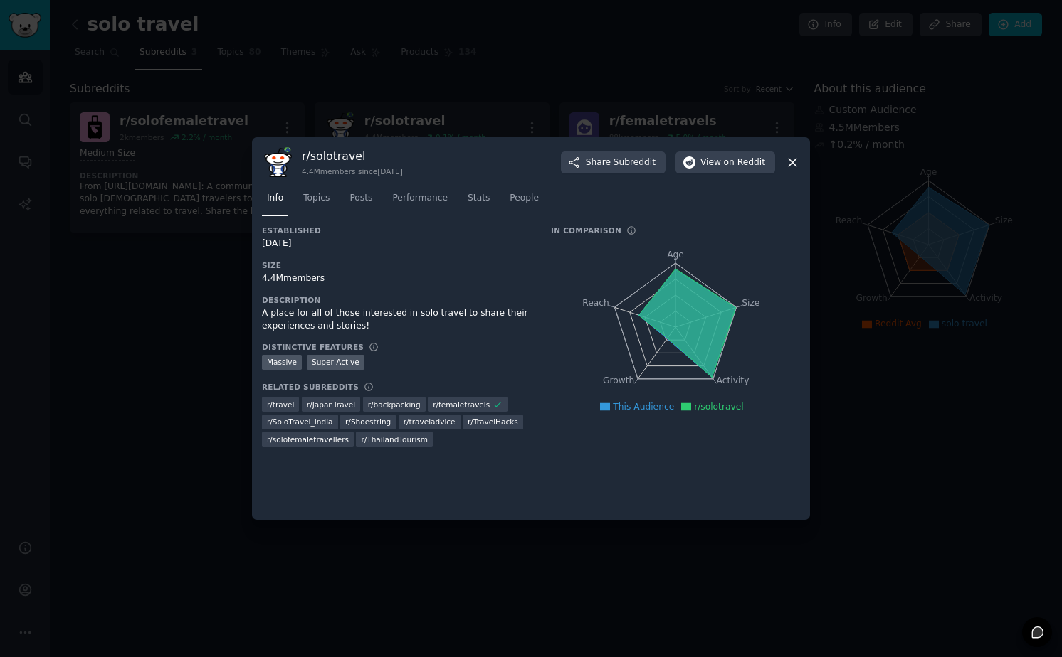
click at [675, 269] on icon at bounding box center [687, 323] width 97 height 109
click at [312, 206] on link "Topics" at bounding box center [316, 201] width 36 height 29
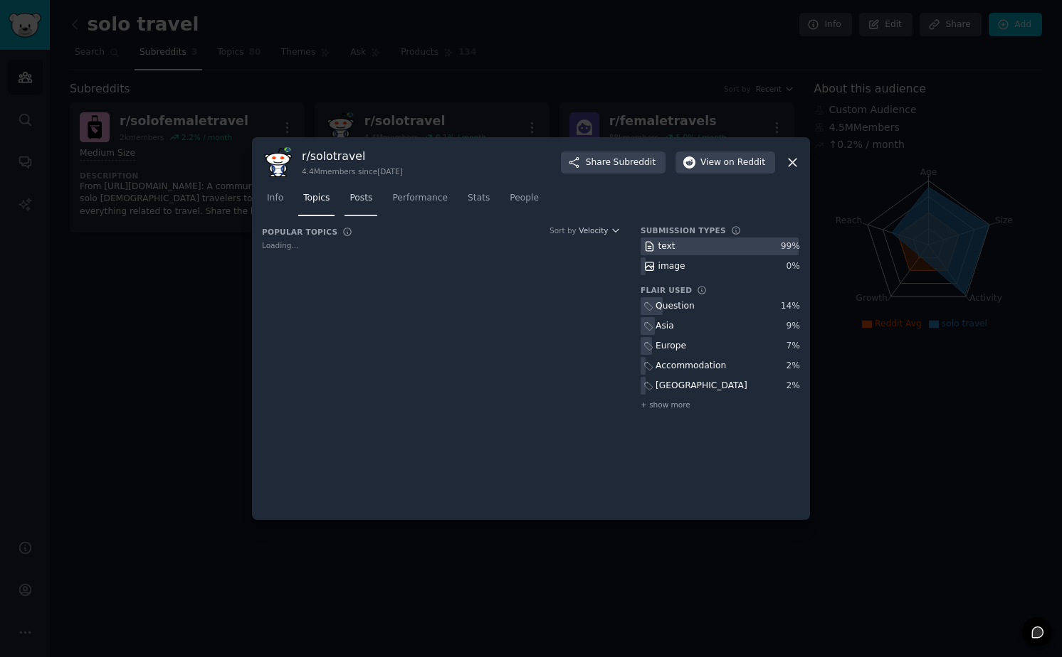
click at [359, 204] on span "Posts" at bounding box center [360, 198] width 23 height 13
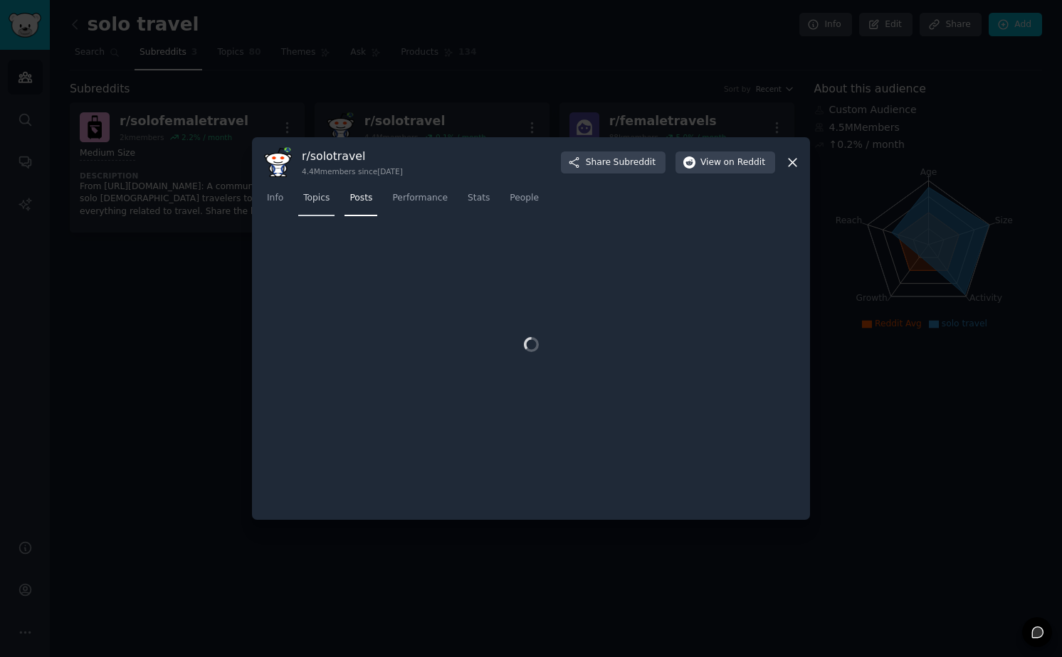
click at [324, 193] on span "Topics" at bounding box center [316, 198] width 26 height 13
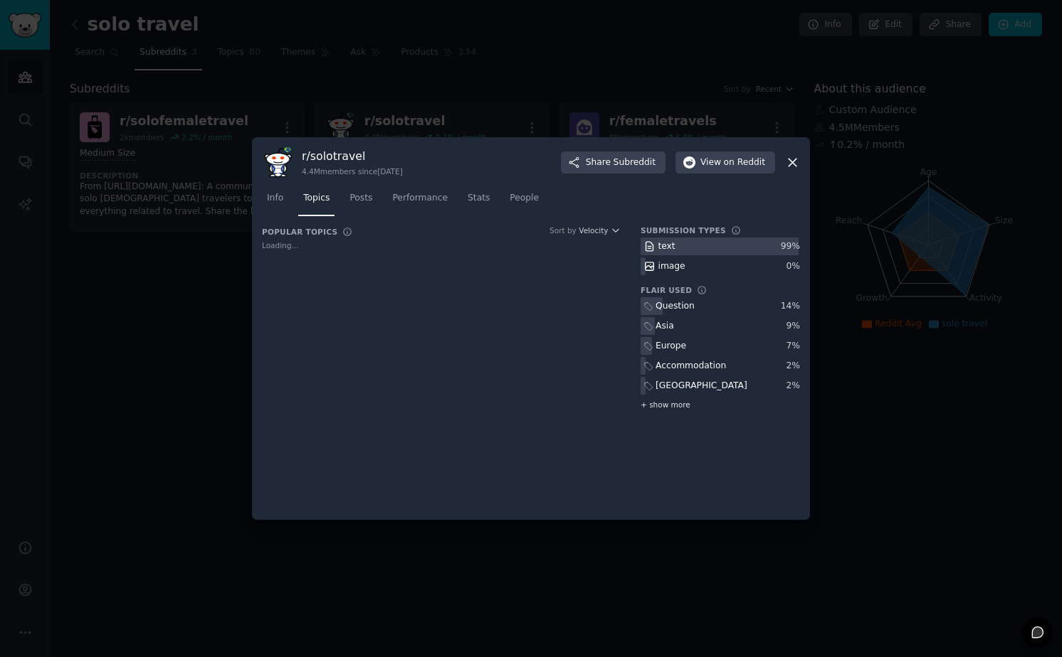
click at [670, 408] on span "+ show more" at bounding box center [665, 405] width 50 height 10
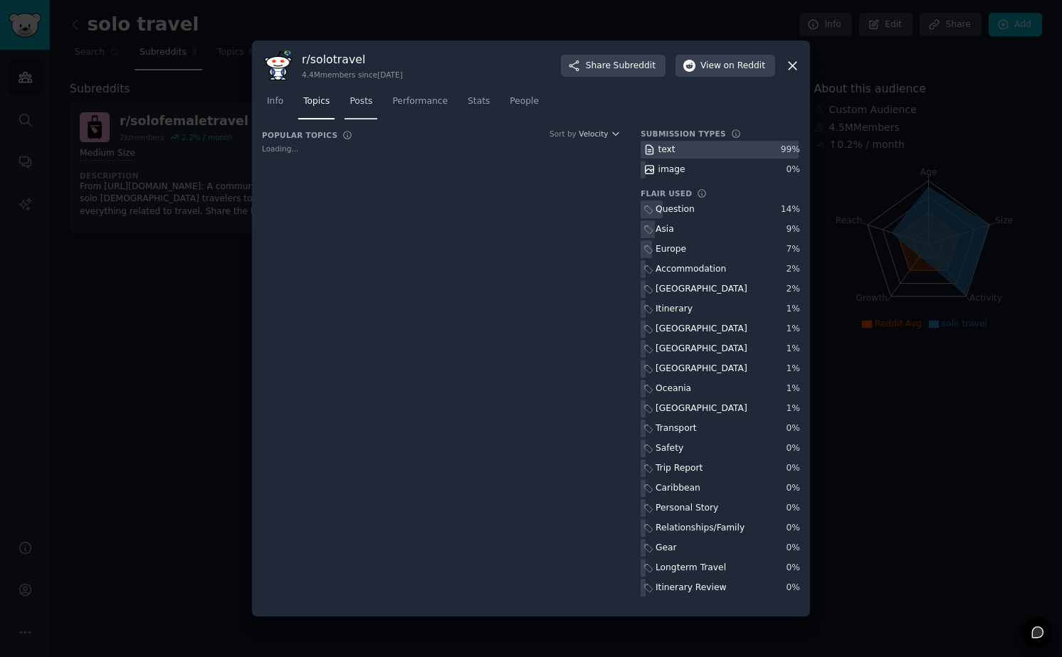
click at [357, 105] on span "Posts" at bounding box center [360, 101] width 23 height 13
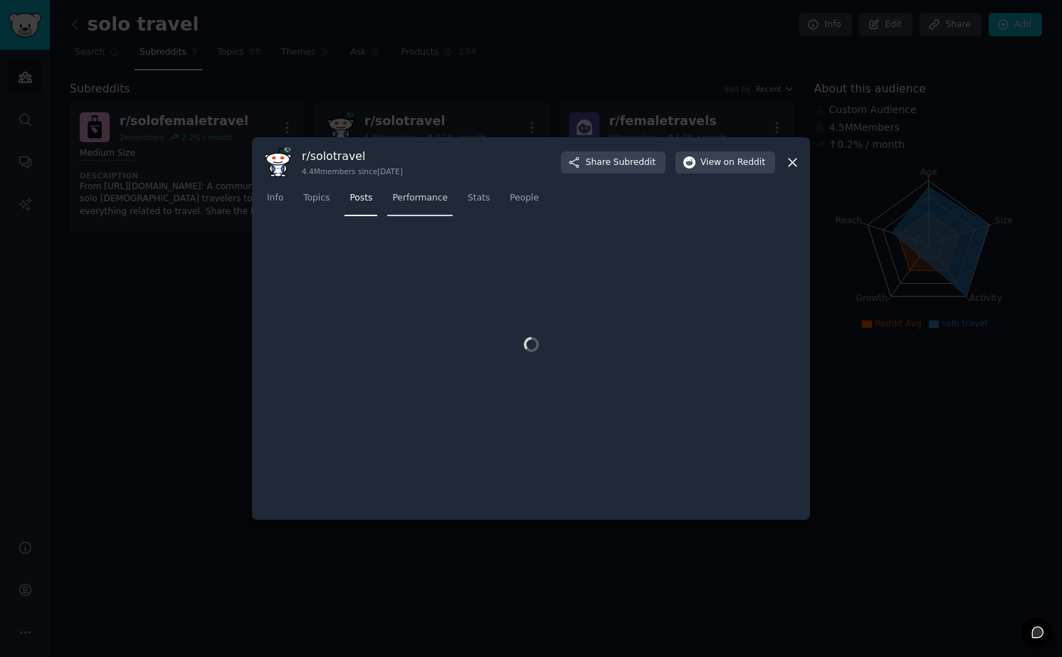
click at [434, 197] on span "Performance" at bounding box center [420, 198] width 56 height 13
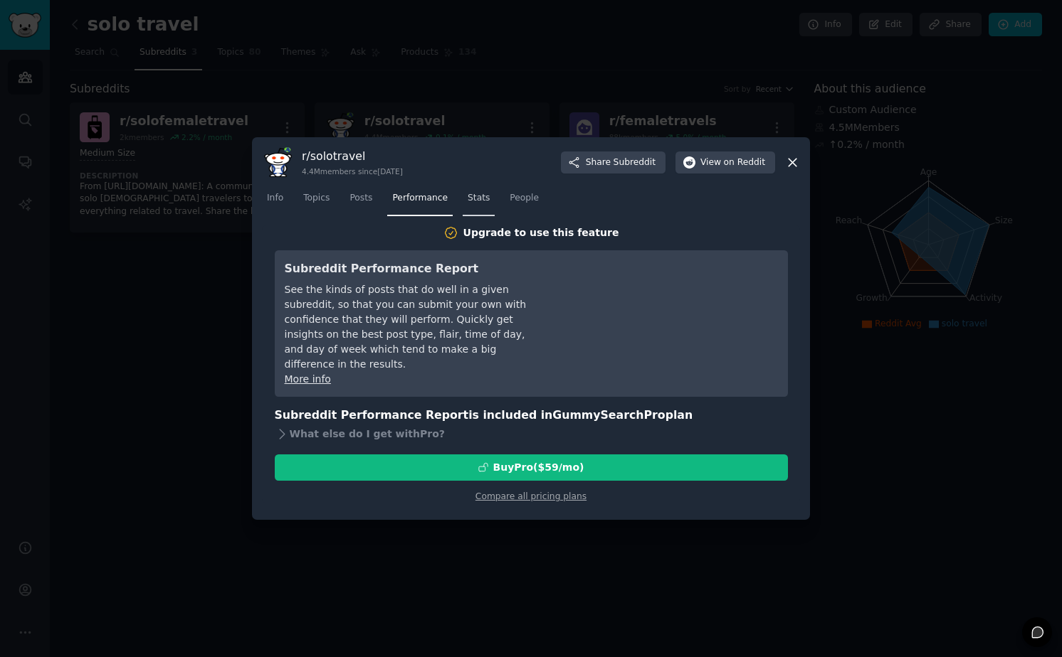
click at [482, 201] on span "Stats" at bounding box center [478, 198] width 22 height 13
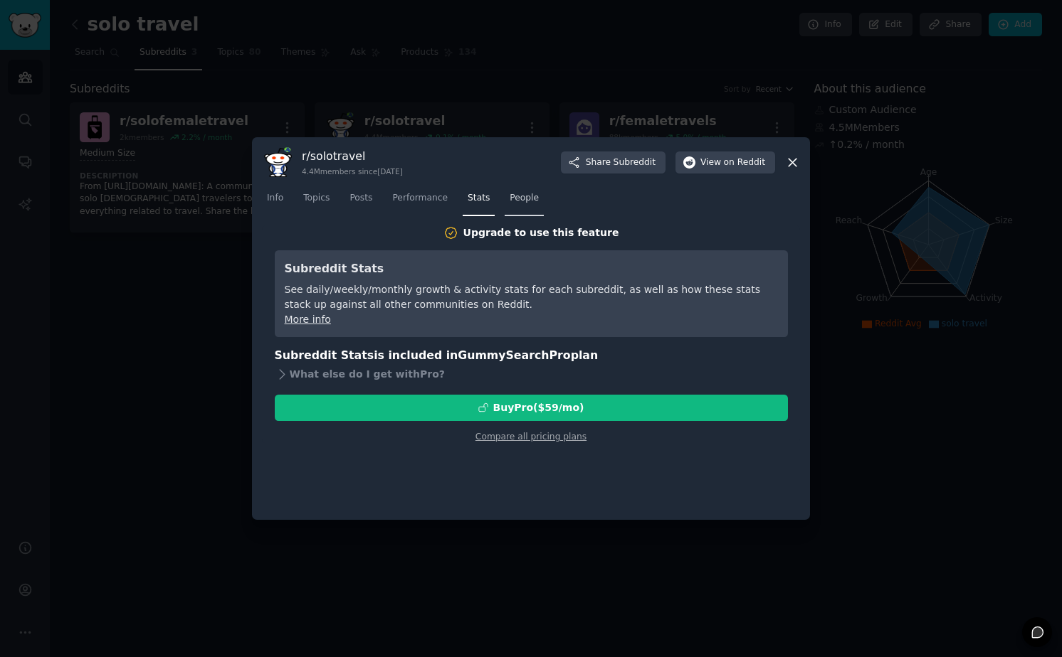
click at [514, 212] on link "People" at bounding box center [523, 201] width 39 height 29
click at [277, 201] on span "Info" at bounding box center [275, 198] width 16 height 13
